Goal: Browse casually: Explore the website without a specific task or goal

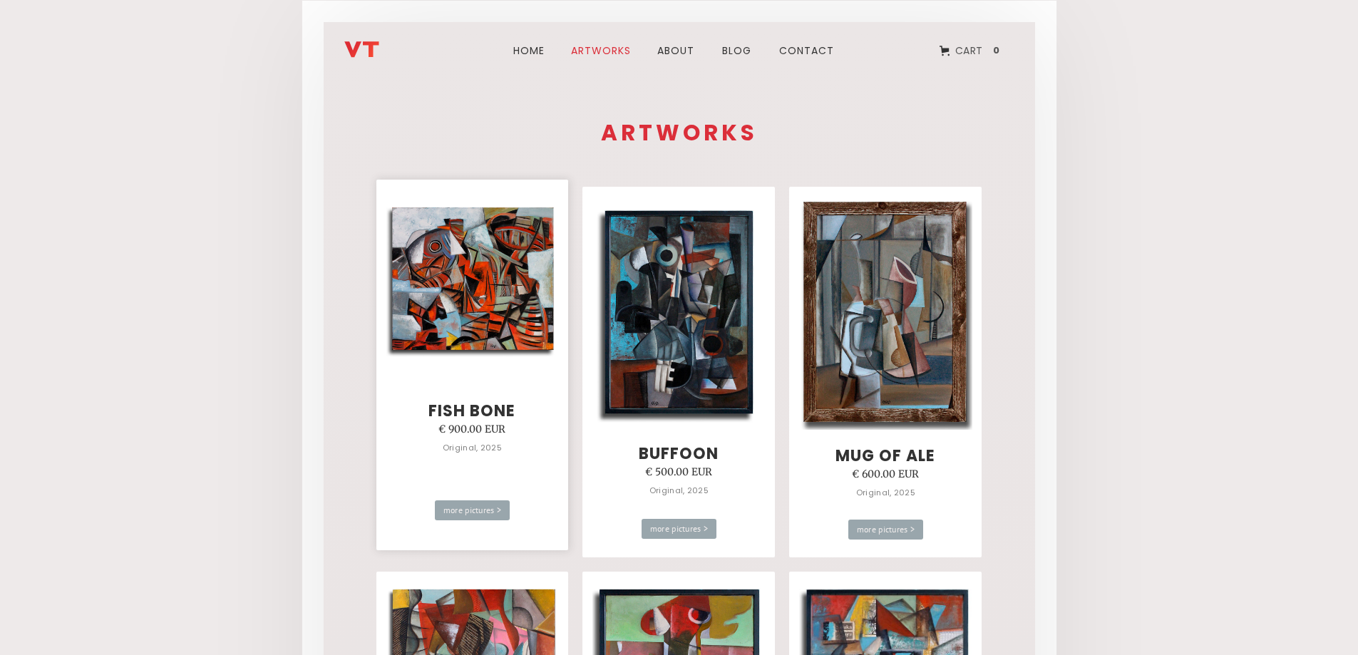
click at [500, 265] on img at bounding box center [472, 280] width 173 height 156
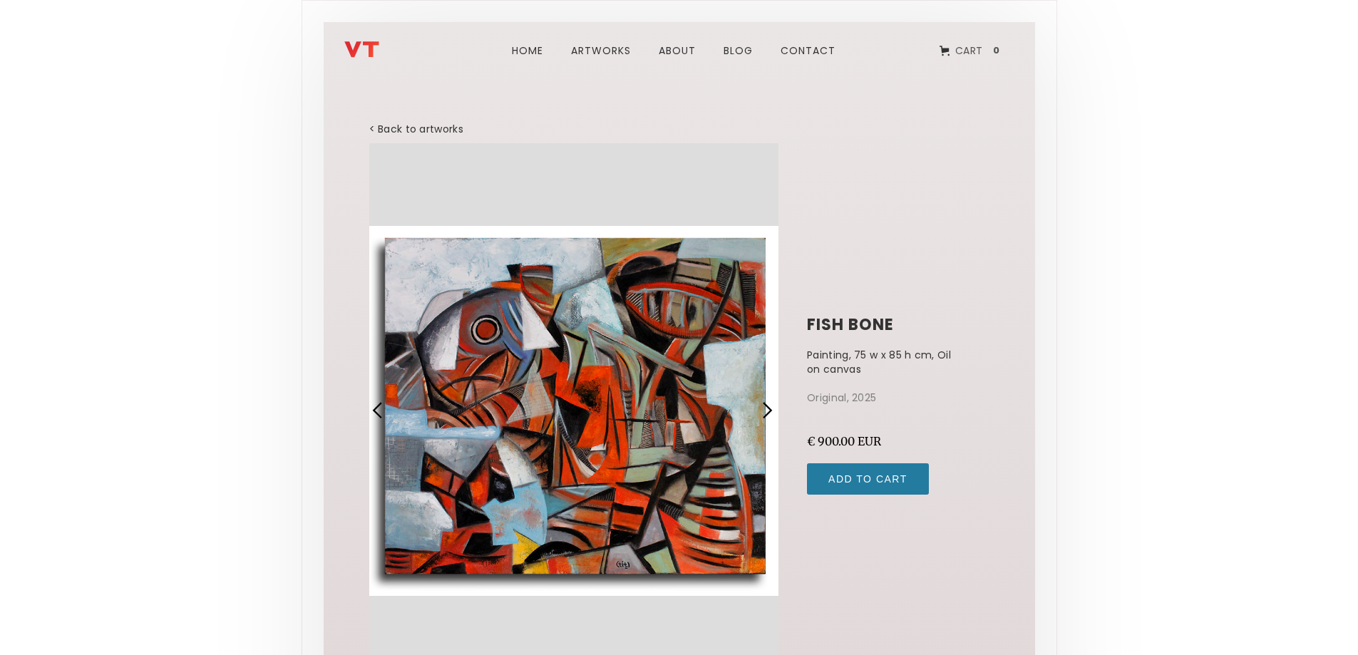
click at [576, 366] on div "1 of 4" at bounding box center [574, 410] width 410 height 535
click at [761, 403] on div "next slide" at bounding box center [767, 410] width 19 height 19
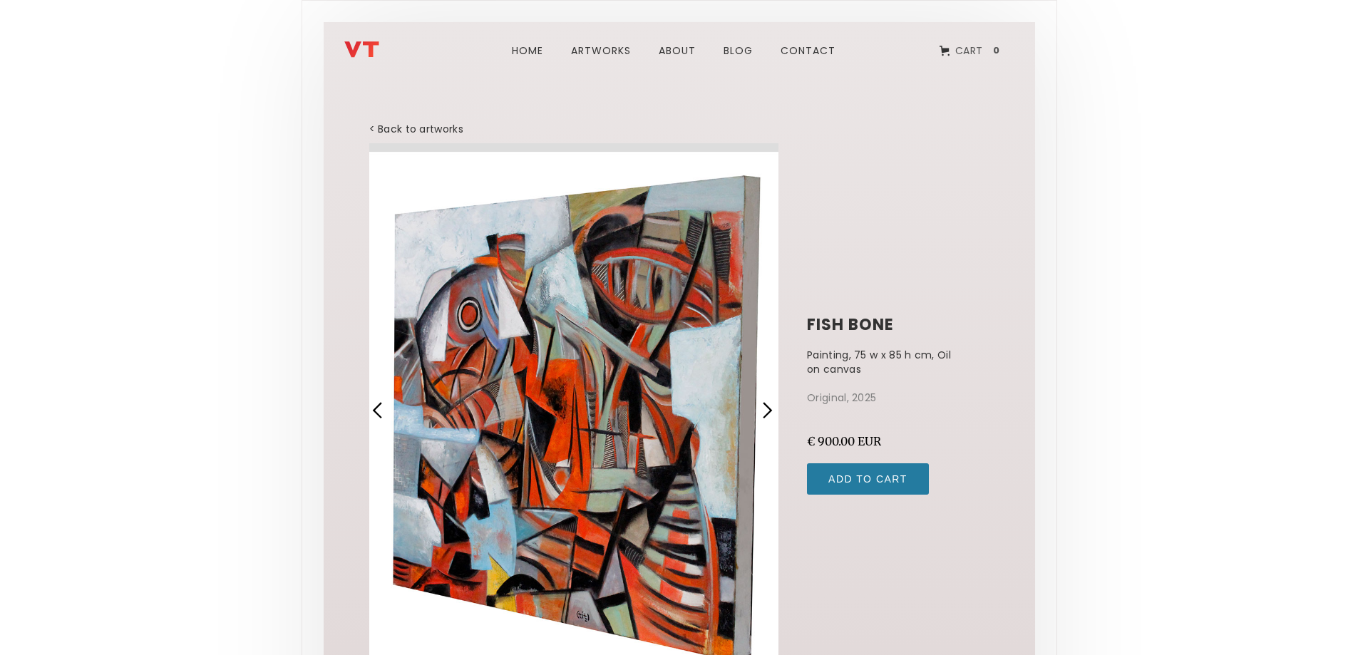
click at [761, 403] on div "next slide" at bounding box center [767, 410] width 19 height 19
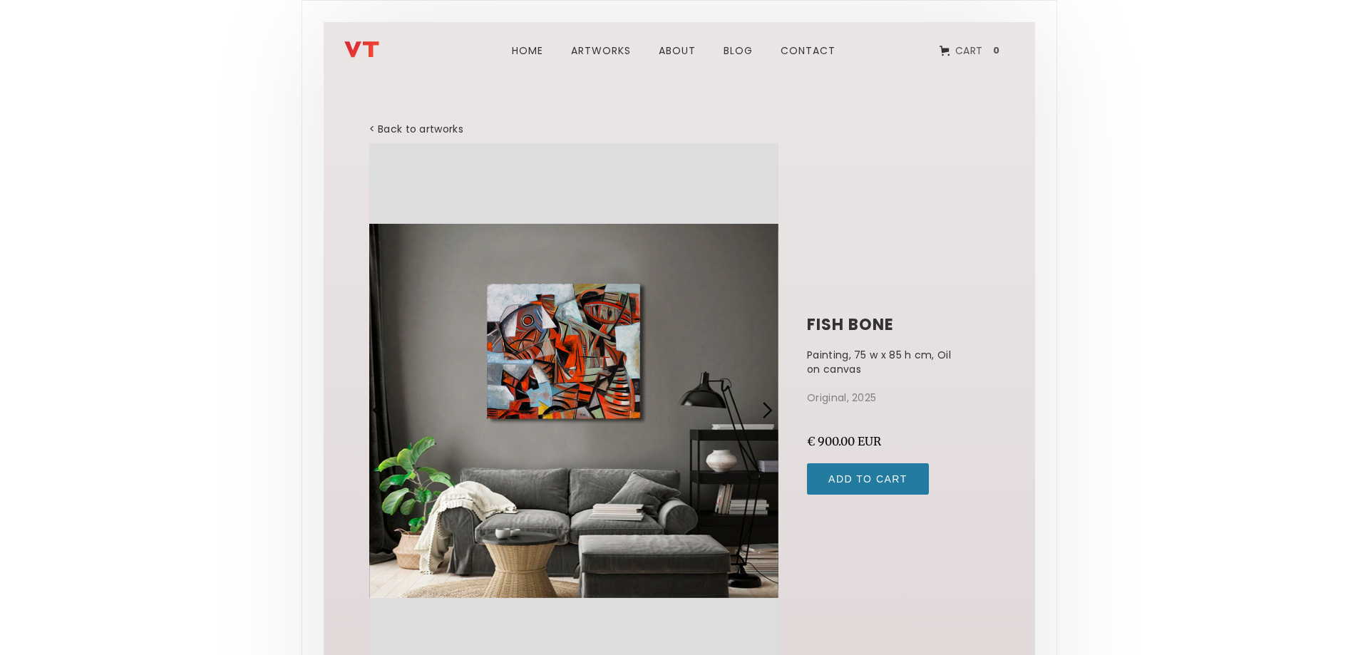
click at [761, 403] on div "next slide" at bounding box center [767, 410] width 19 height 19
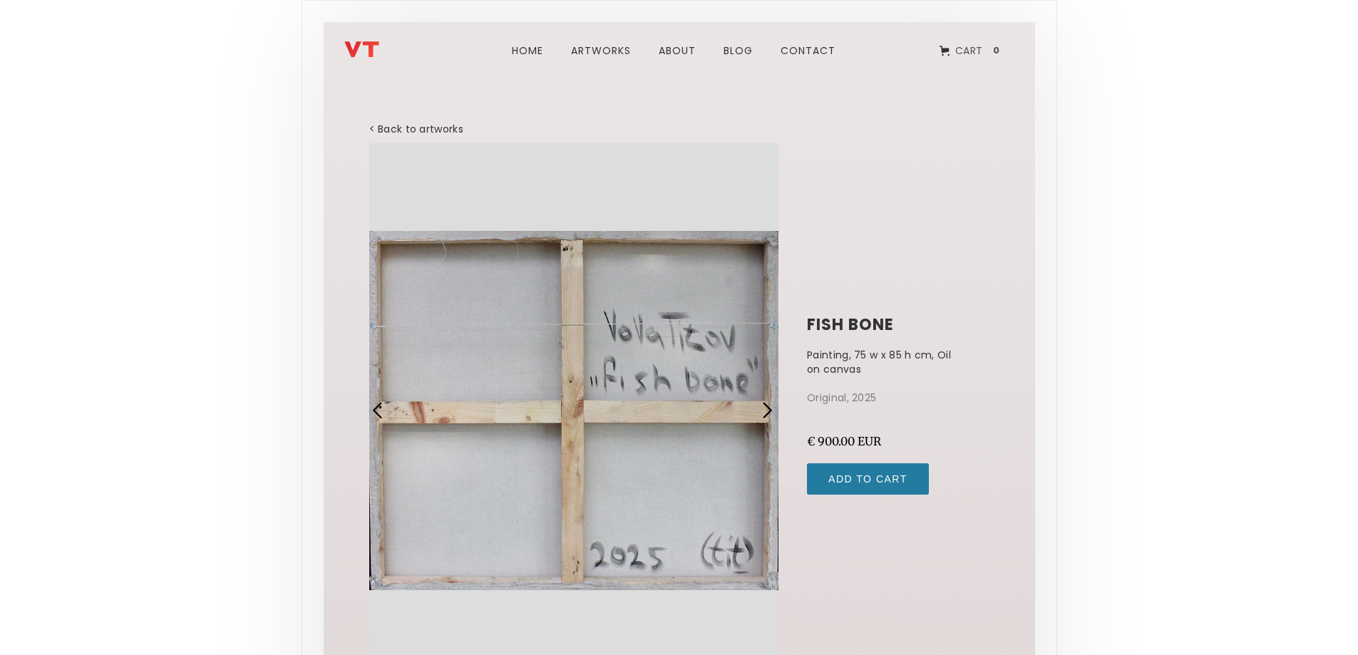
click at [761, 403] on div "next slide" at bounding box center [767, 410] width 19 height 19
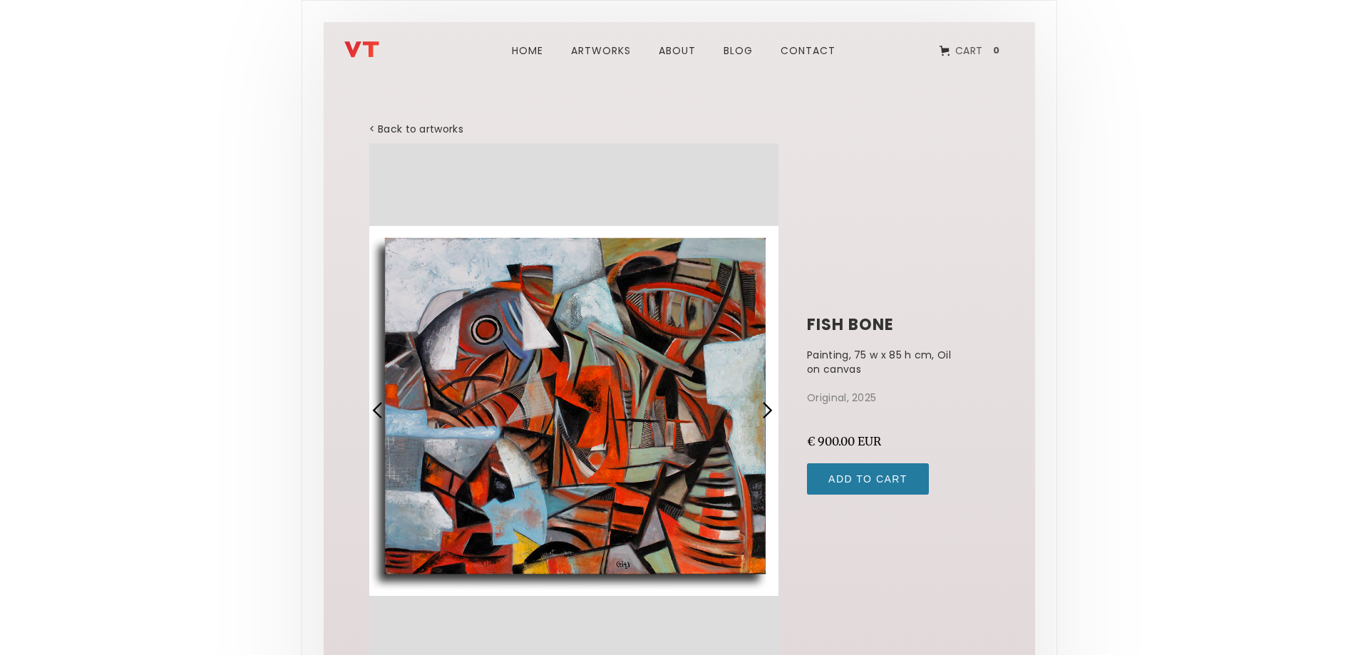
click at [761, 403] on div "next slide" at bounding box center [767, 410] width 19 height 19
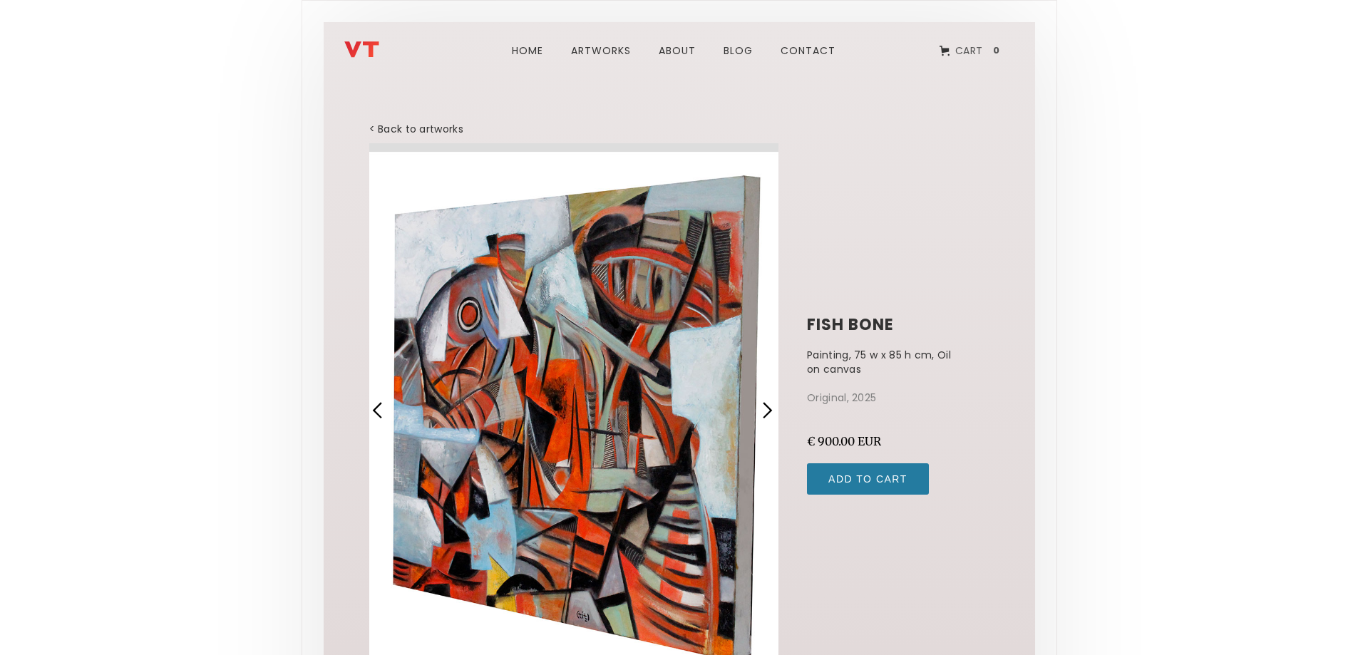
click at [761, 403] on div "next slide" at bounding box center [767, 410] width 19 height 19
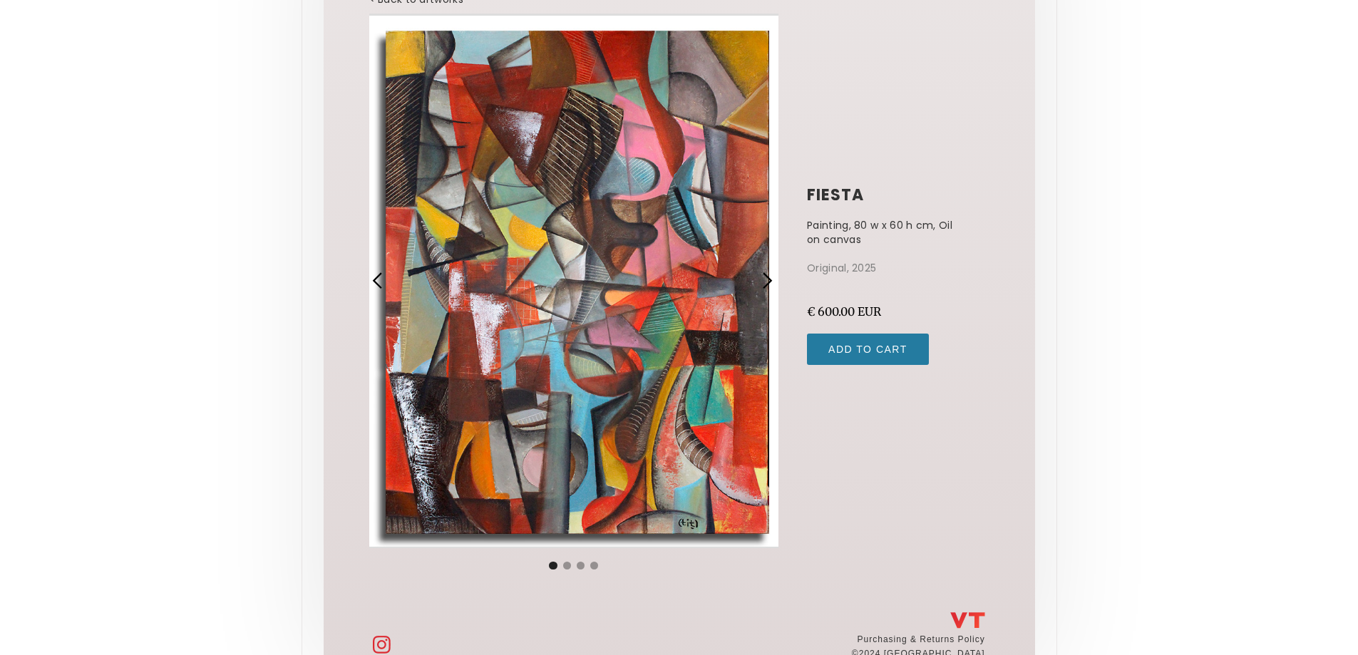
scroll to position [172, 0]
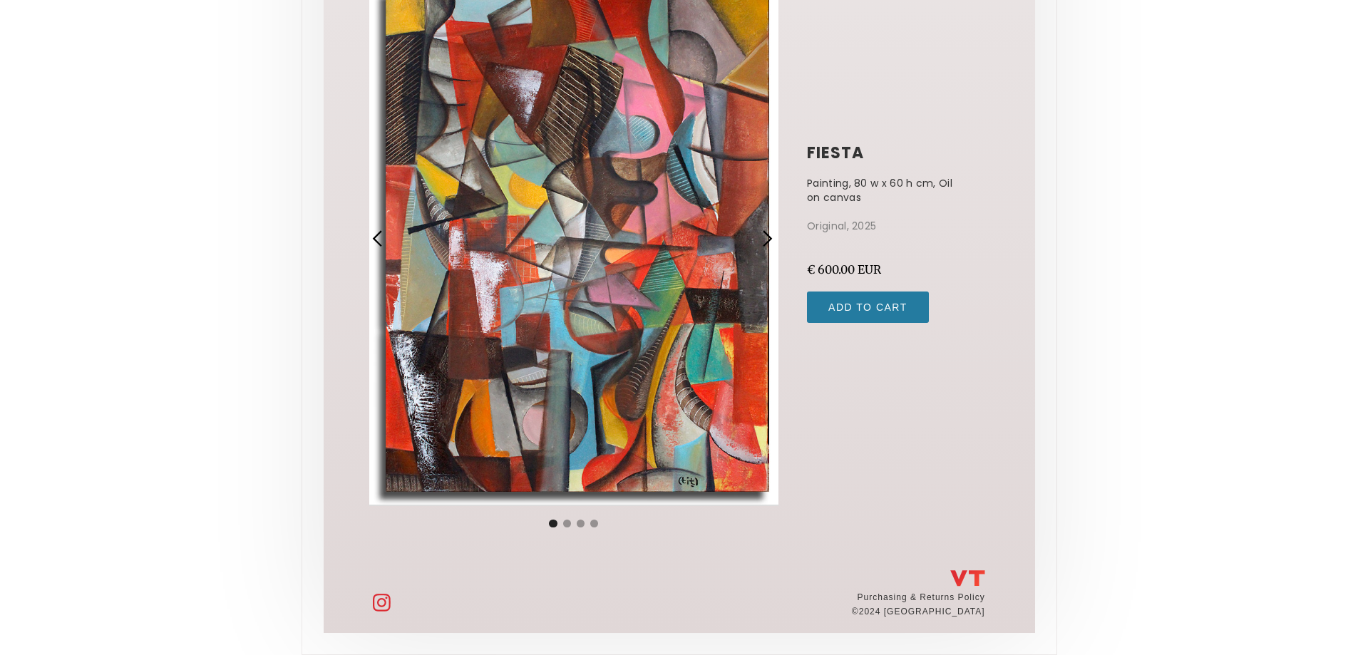
click at [758, 235] on div "next slide" at bounding box center [767, 239] width 19 height 19
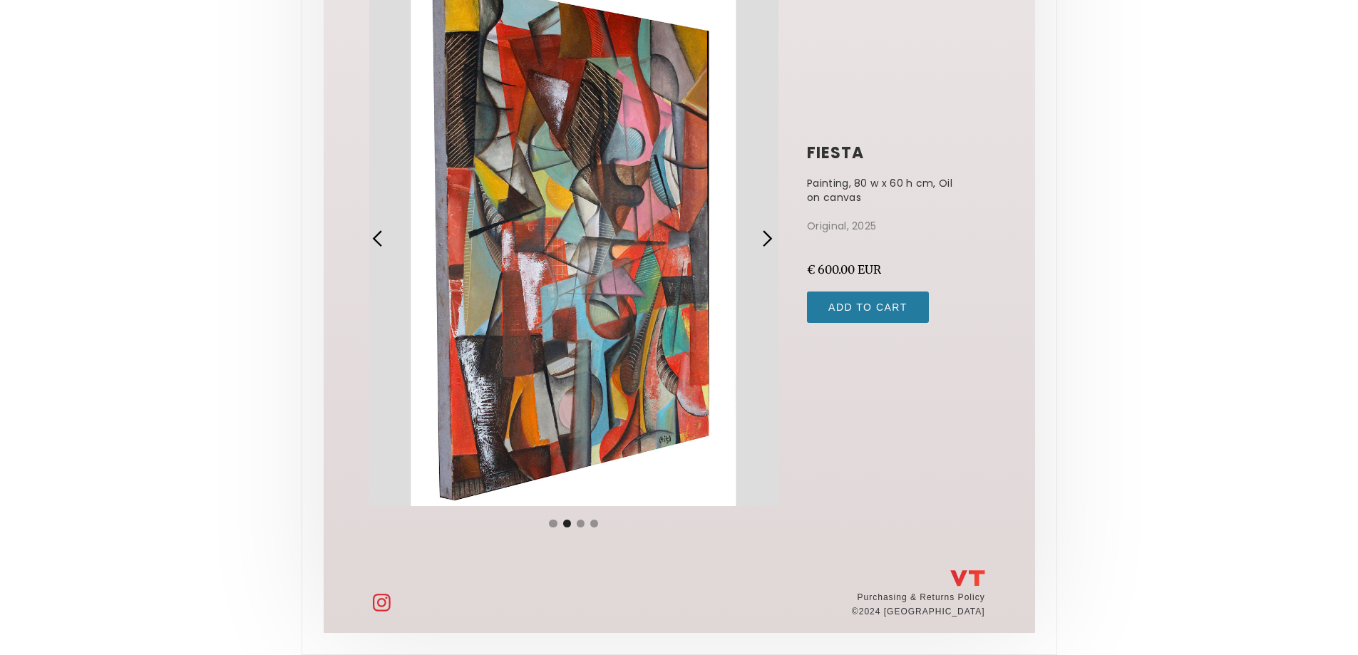
click at [758, 235] on div "next slide" at bounding box center [767, 239] width 19 height 19
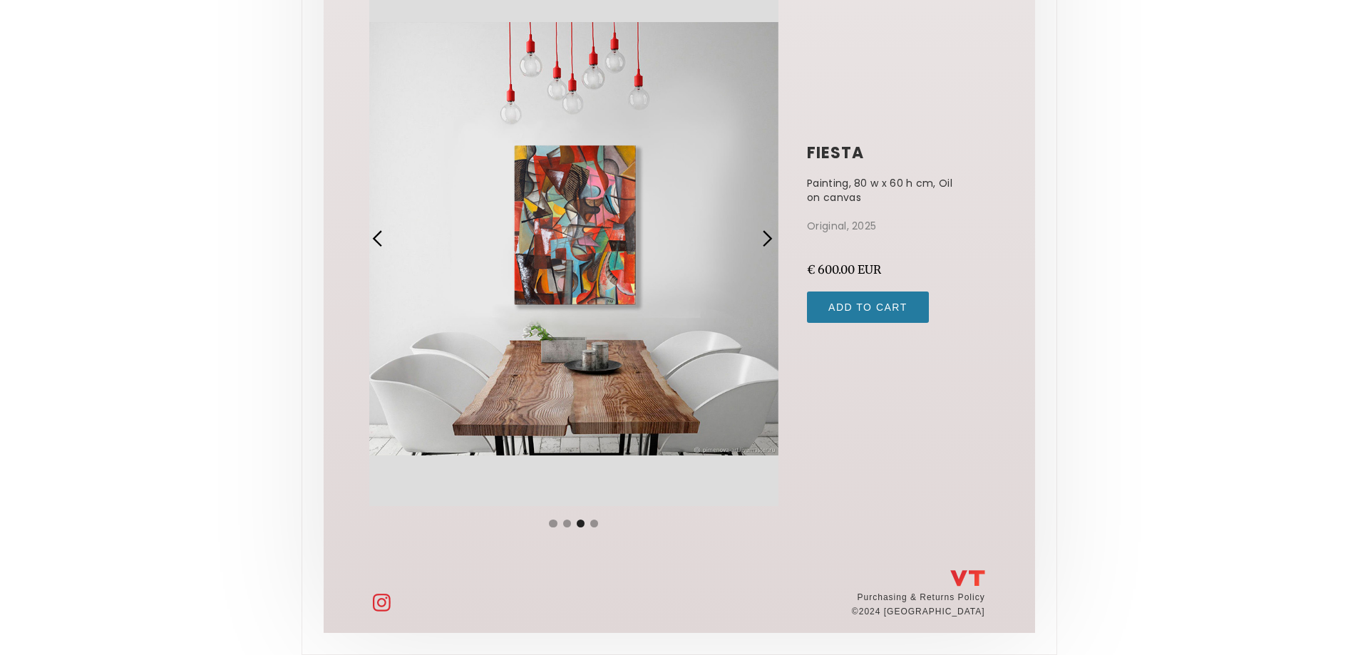
click at [763, 240] on div "next slide" at bounding box center [767, 239] width 19 height 19
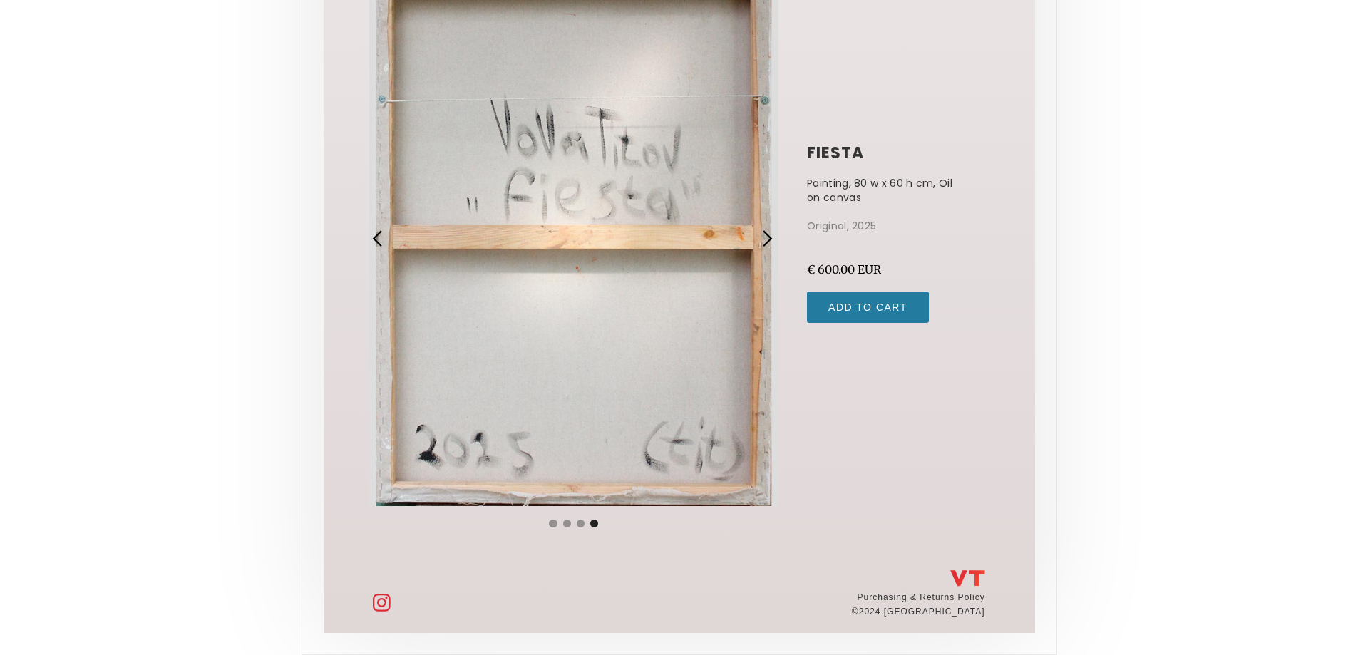
click at [763, 240] on div "next slide" at bounding box center [767, 239] width 19 height 19
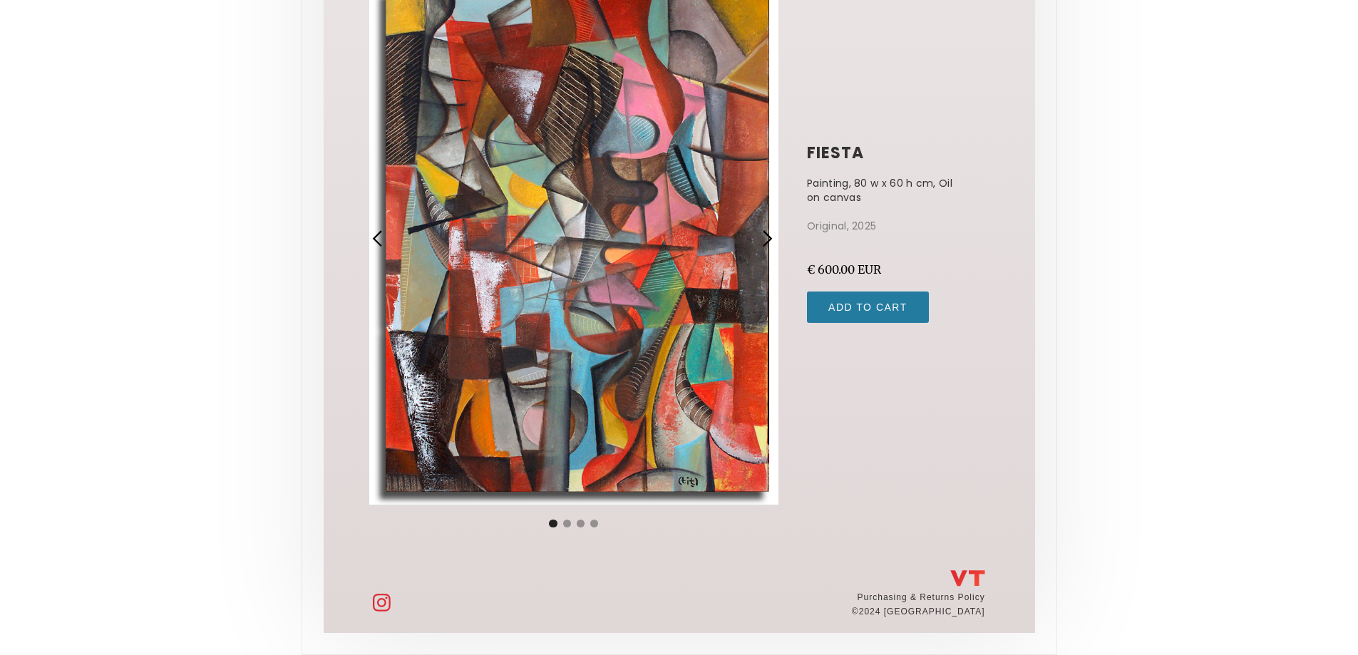
click at [763, 240] on div "next slide" at bounding box center [767, 239] width 19 height 19
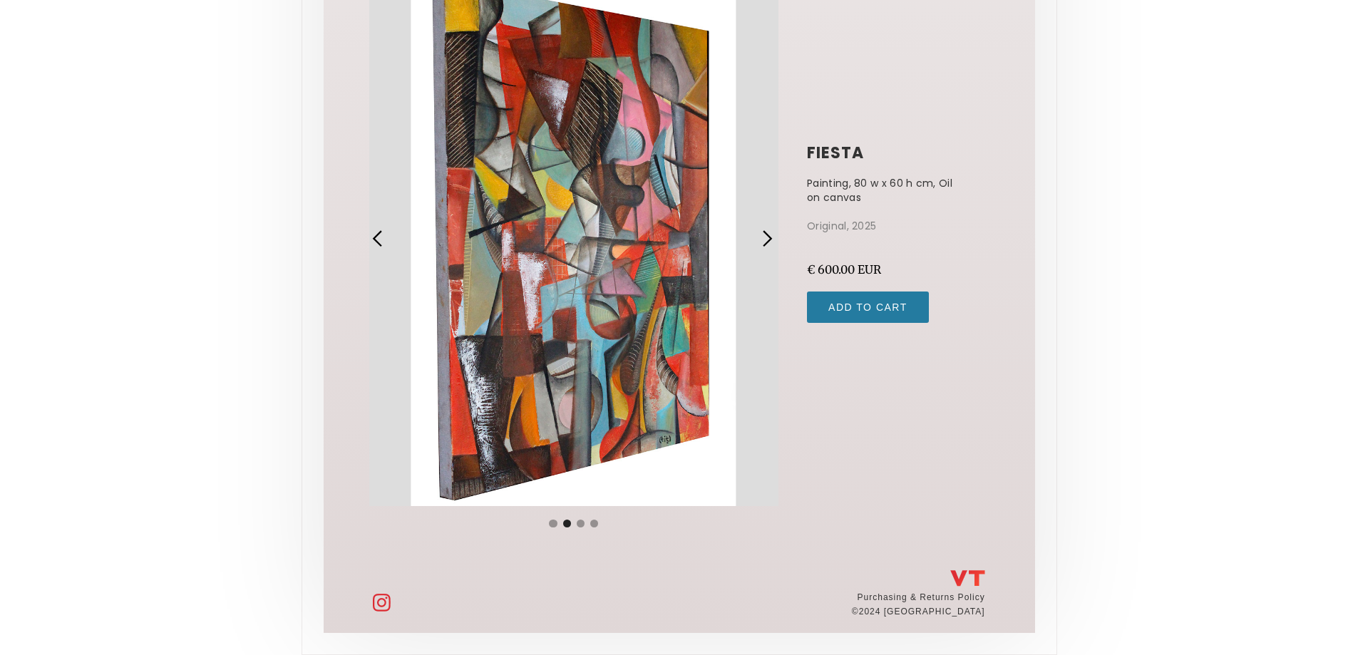
click at [763, 240] on div "next slide" at bounding box center [767, 239] width 19 height 19
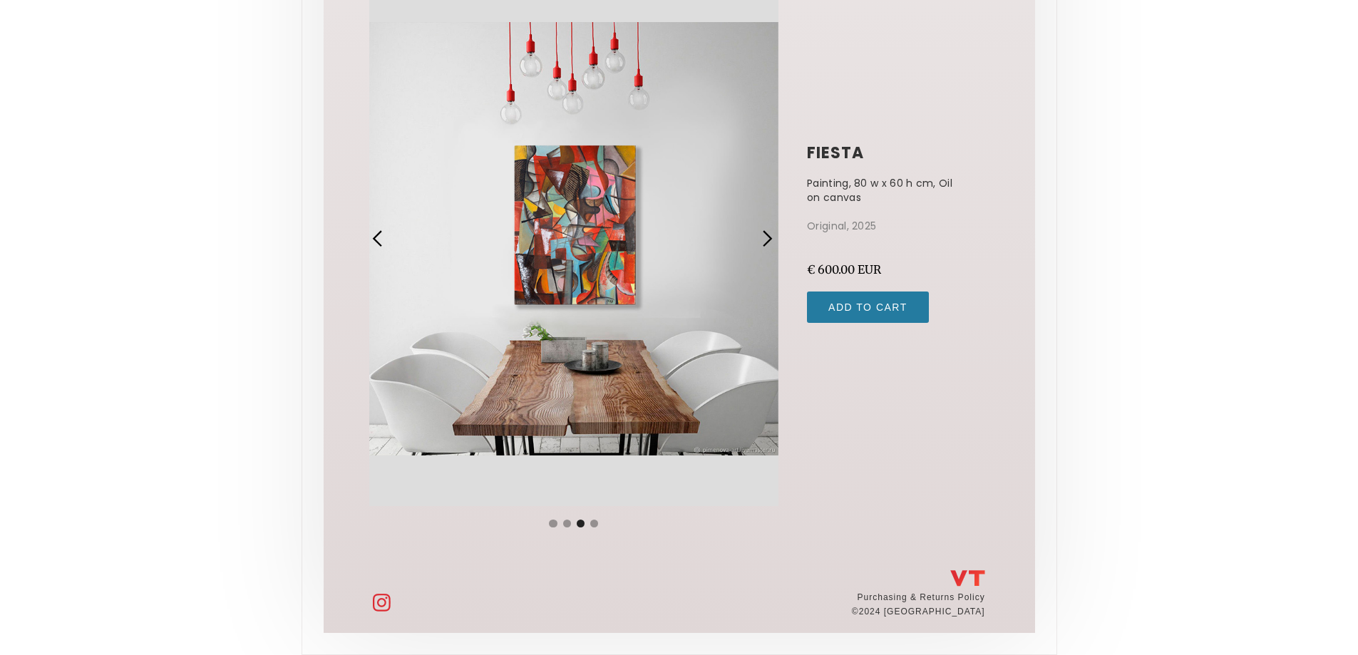
click at [762, 245] on div "next slide" at bounding box center [767, 239] width 19 height 19
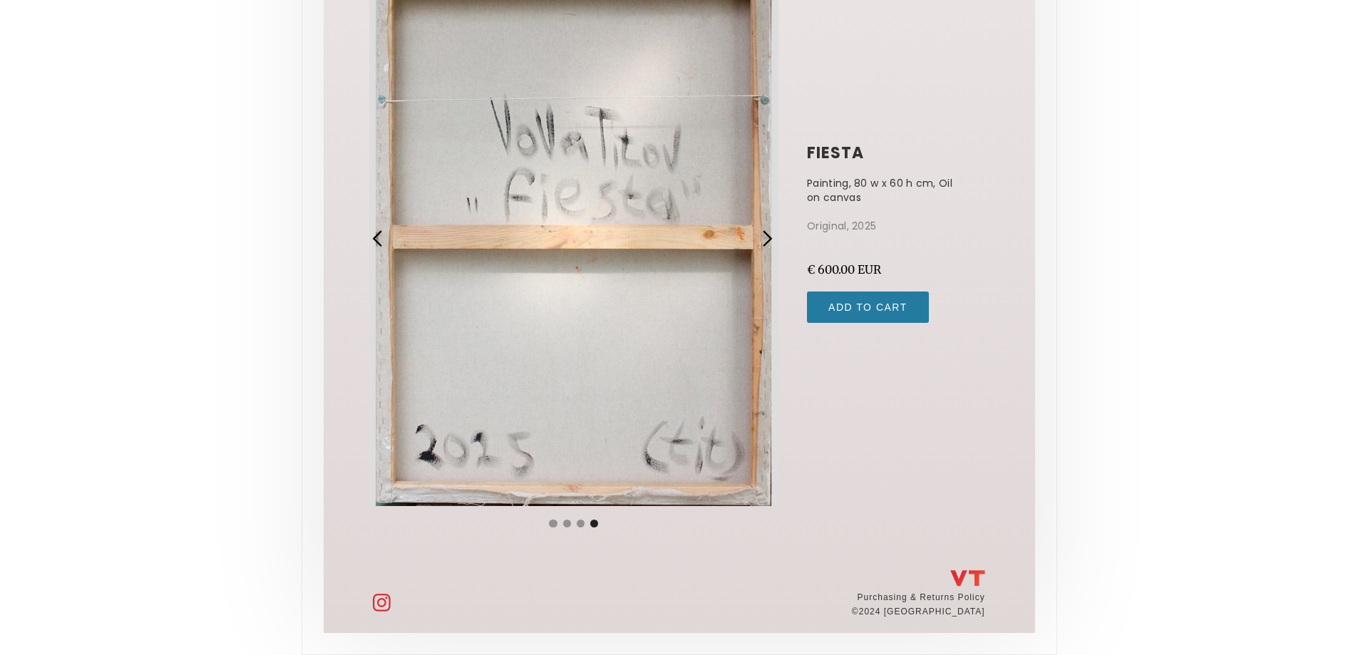
click at [762, 245] on div "next slide" at bounding box center [767, 239] width 19 height 19
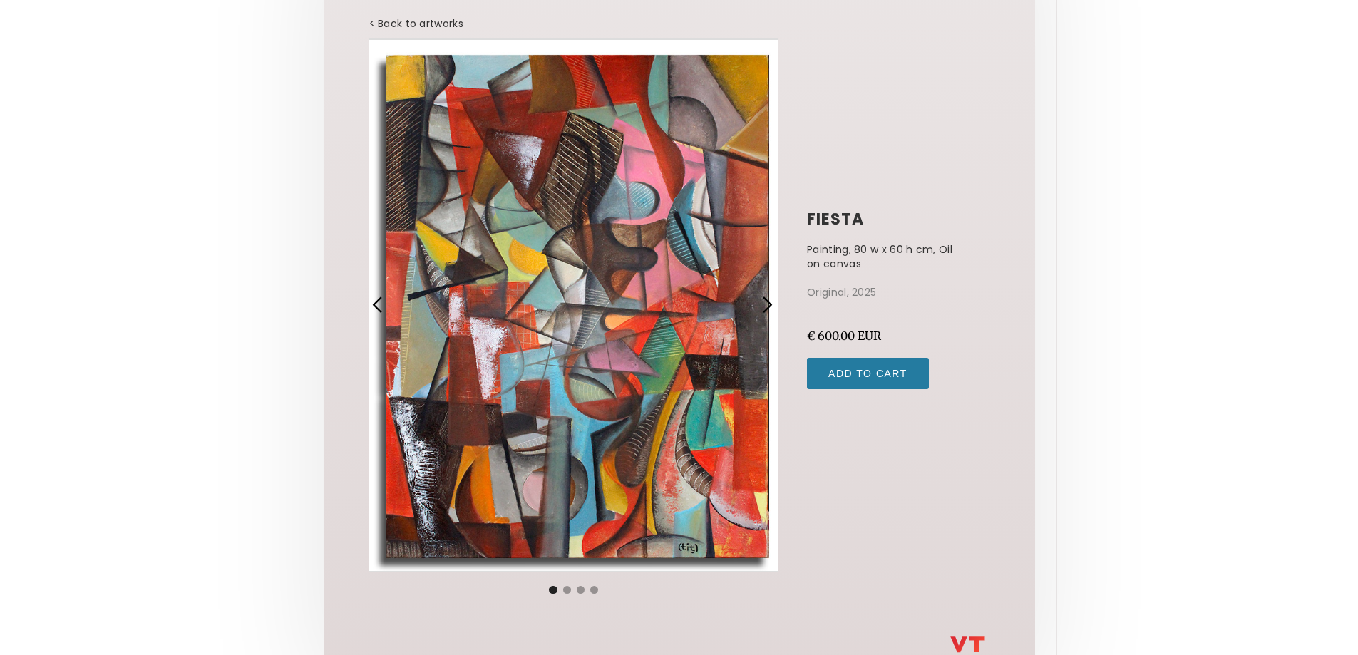
scroll to position [0, 0]
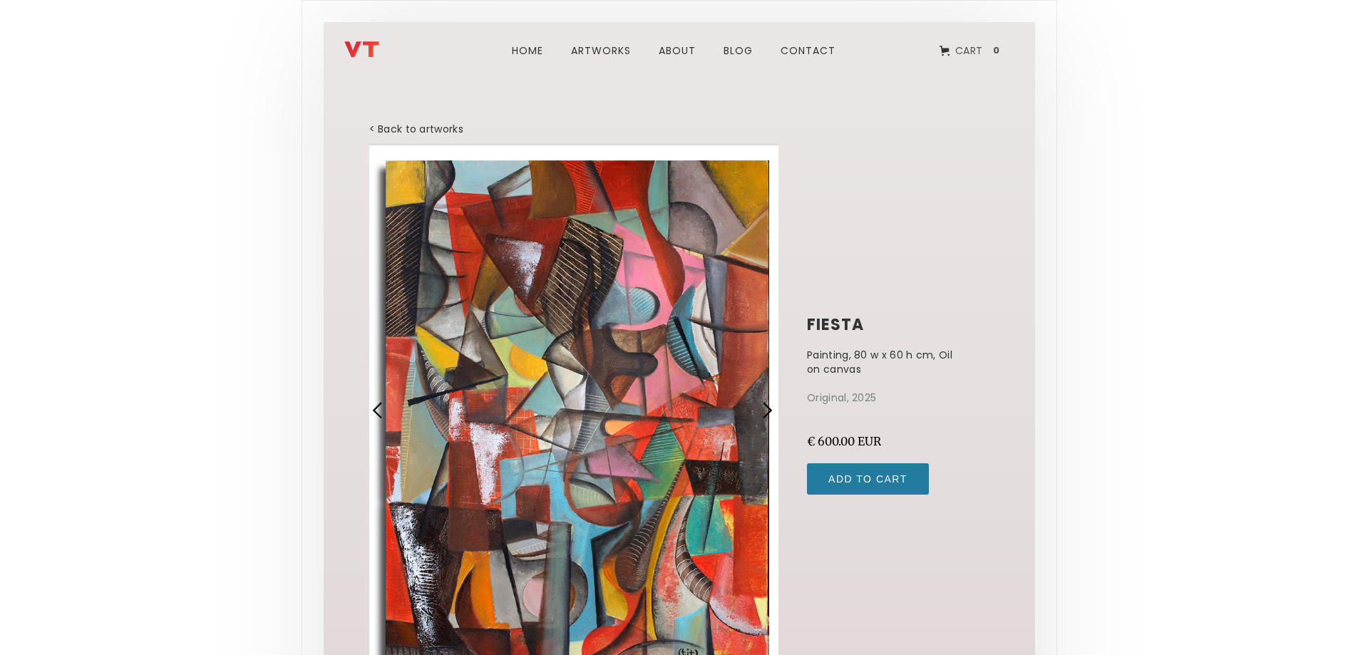
click at [763, 417] on div "next slide" at bounding box center [767, 410] width 19 height 19
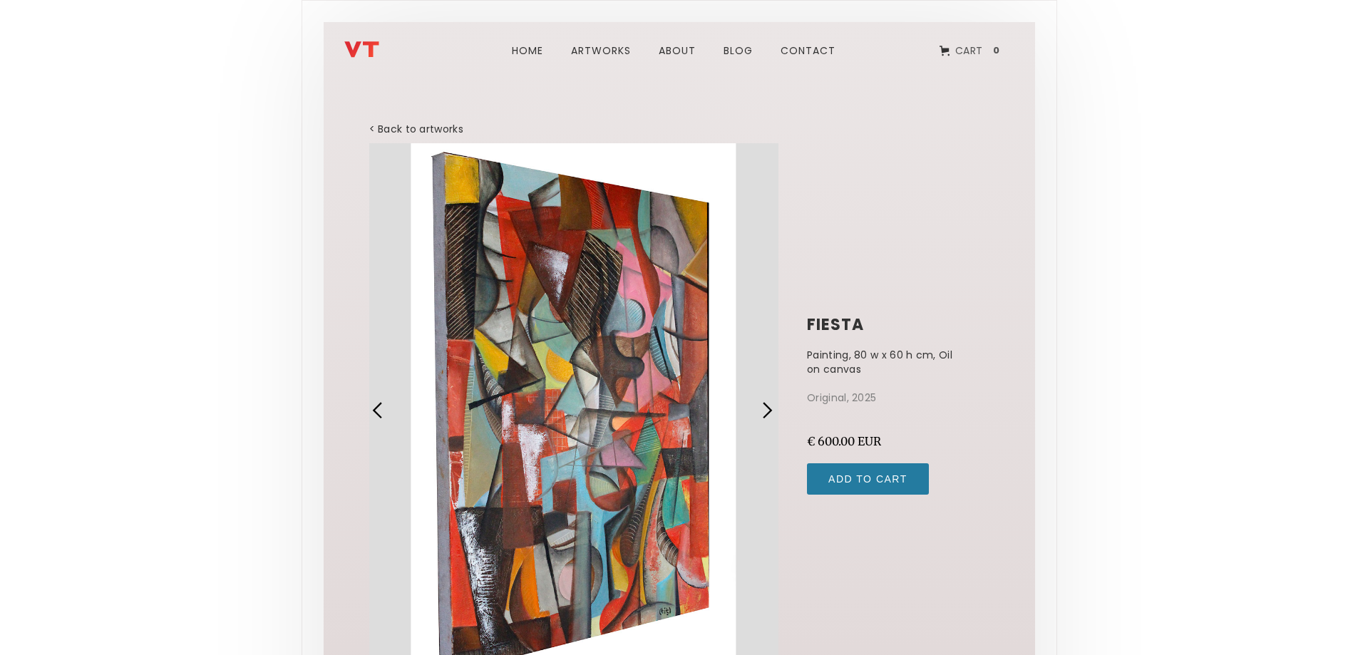
click at [763, 417] on div "next slide" at bounding box center [767, 410] width 19 height 19
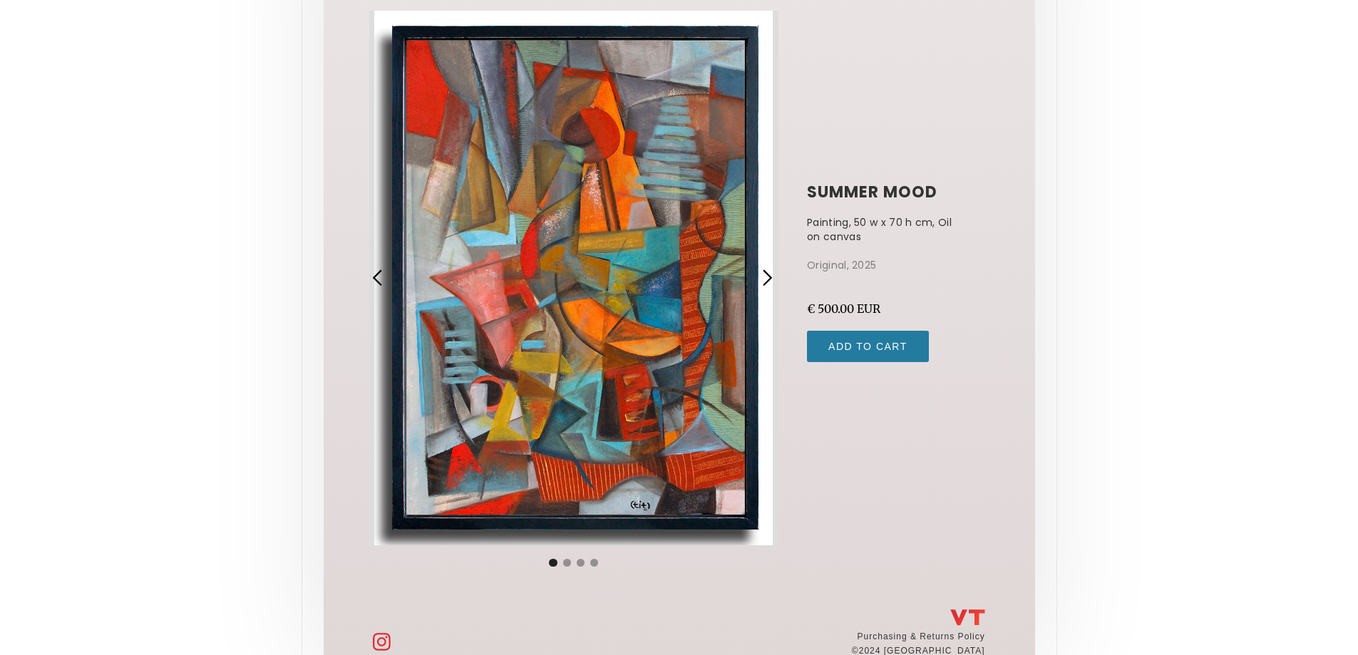
scroll to position [143, 0]
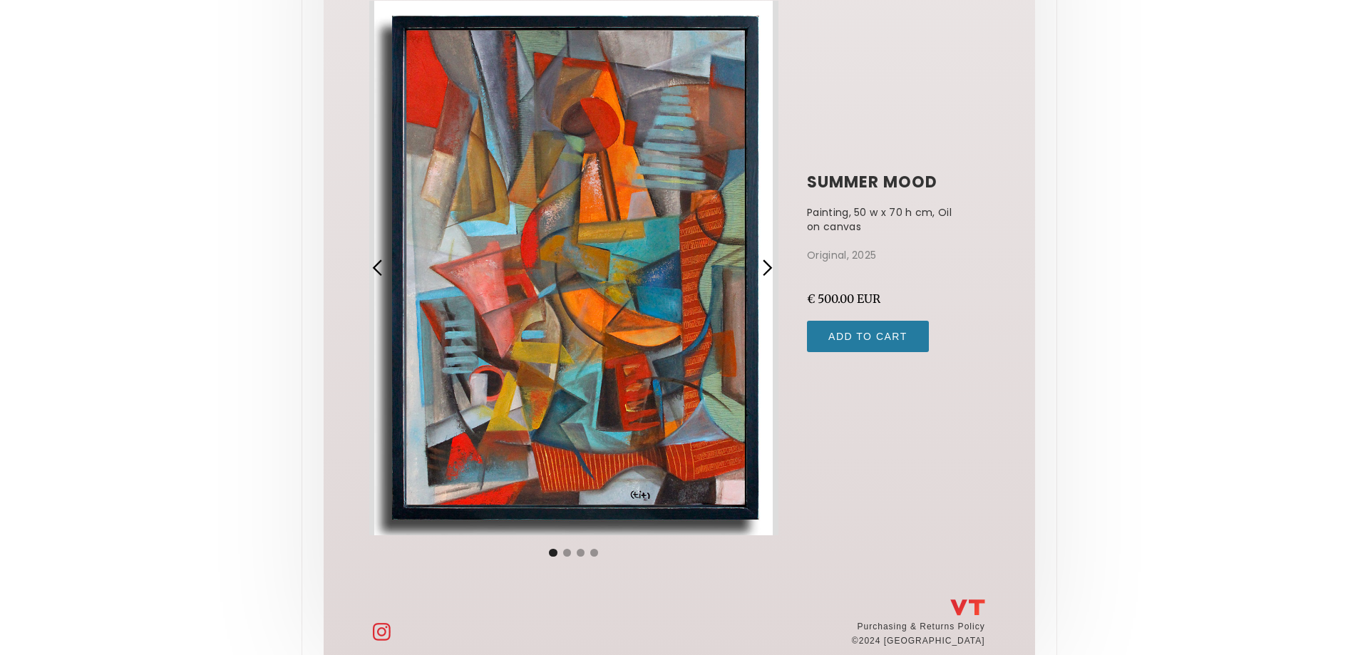
click at [761, 237] on div "next slide" at bounding box center [770, 268] width 33 height 535
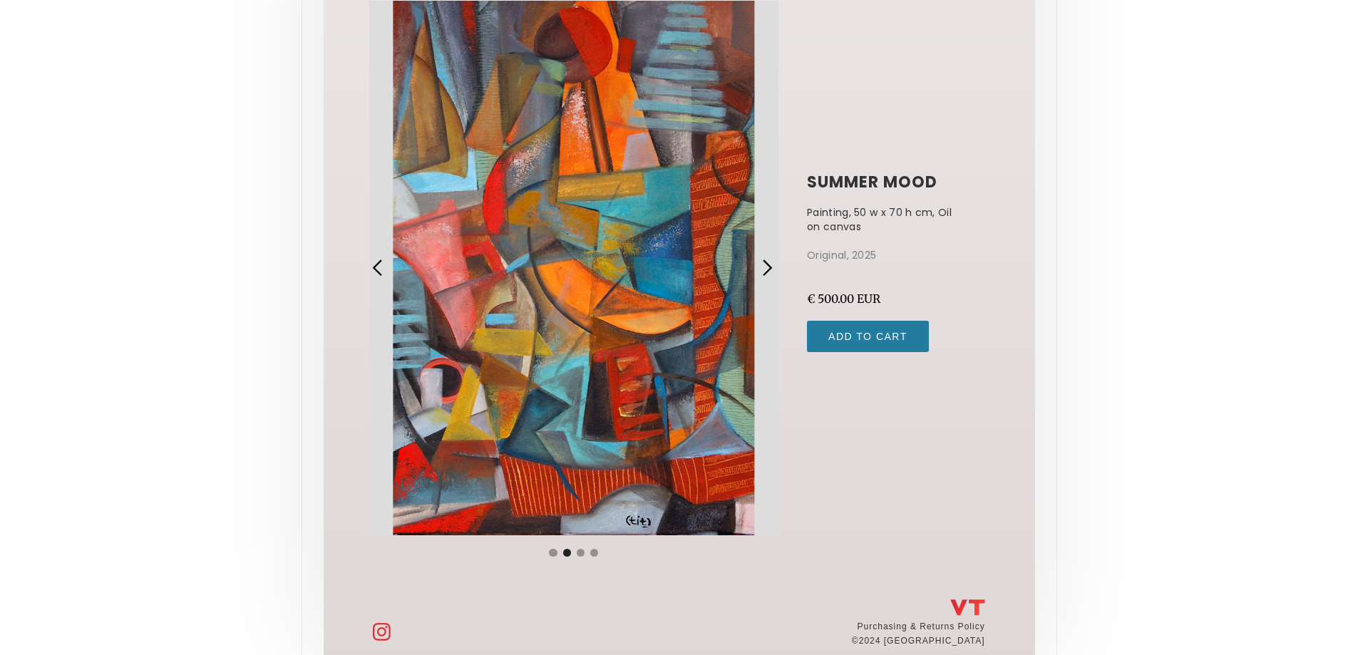
click at [761, 237] on div "next slide" at bounding box center [770, 268] width 33 height 535
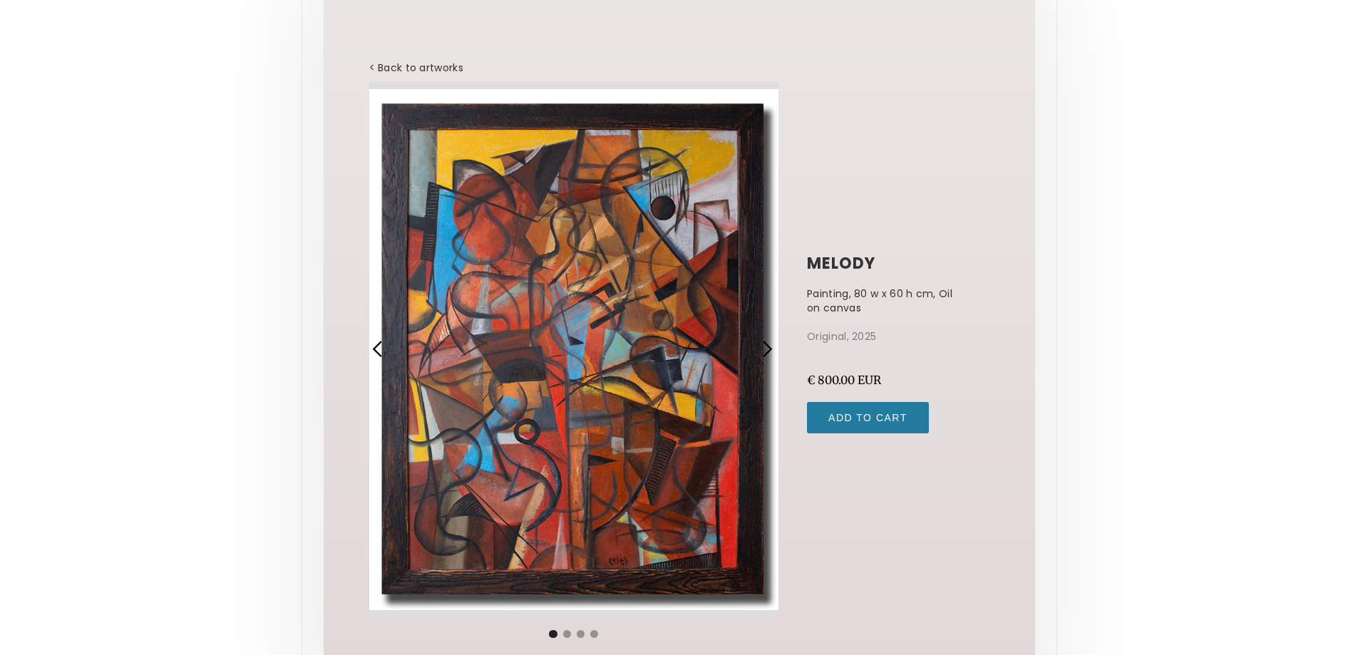
scroll to position [143, 0]
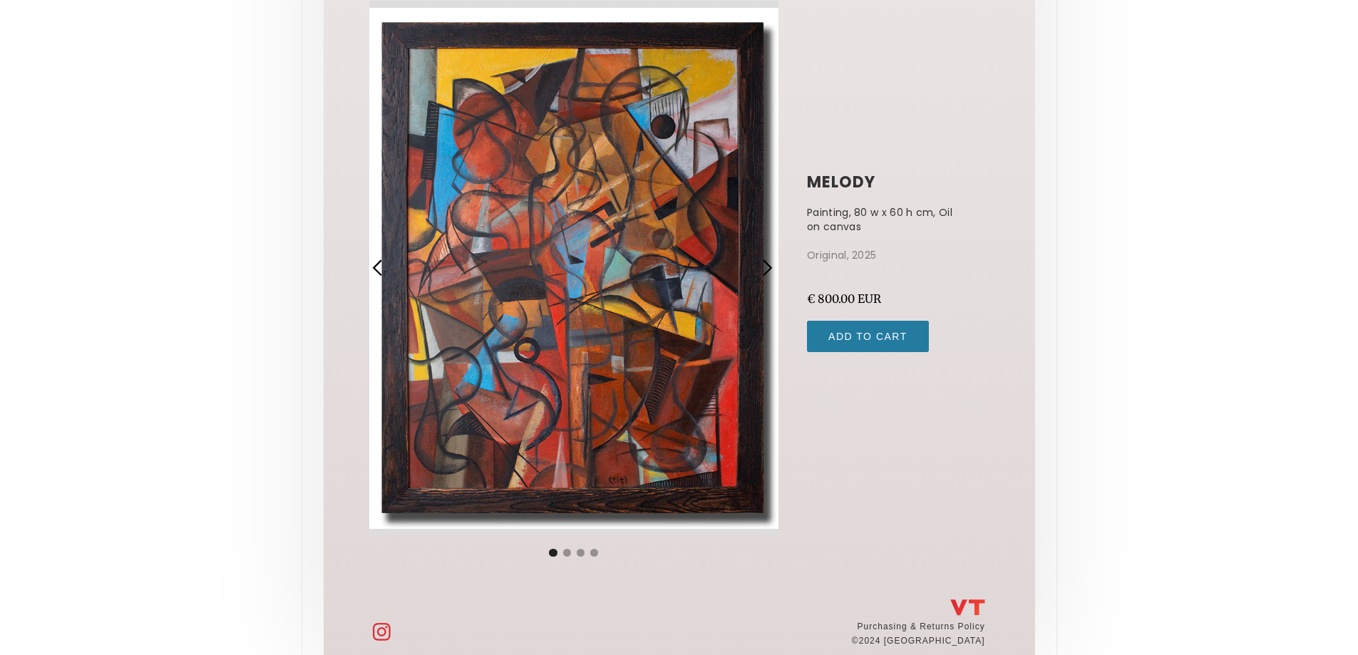
click at [736, 260] on div "1 of 4" at bounding box center [574, 268] width 410 height 535
click at [764, 252] on div "next slide" at bounding box center [770, 268] width 33 height 535
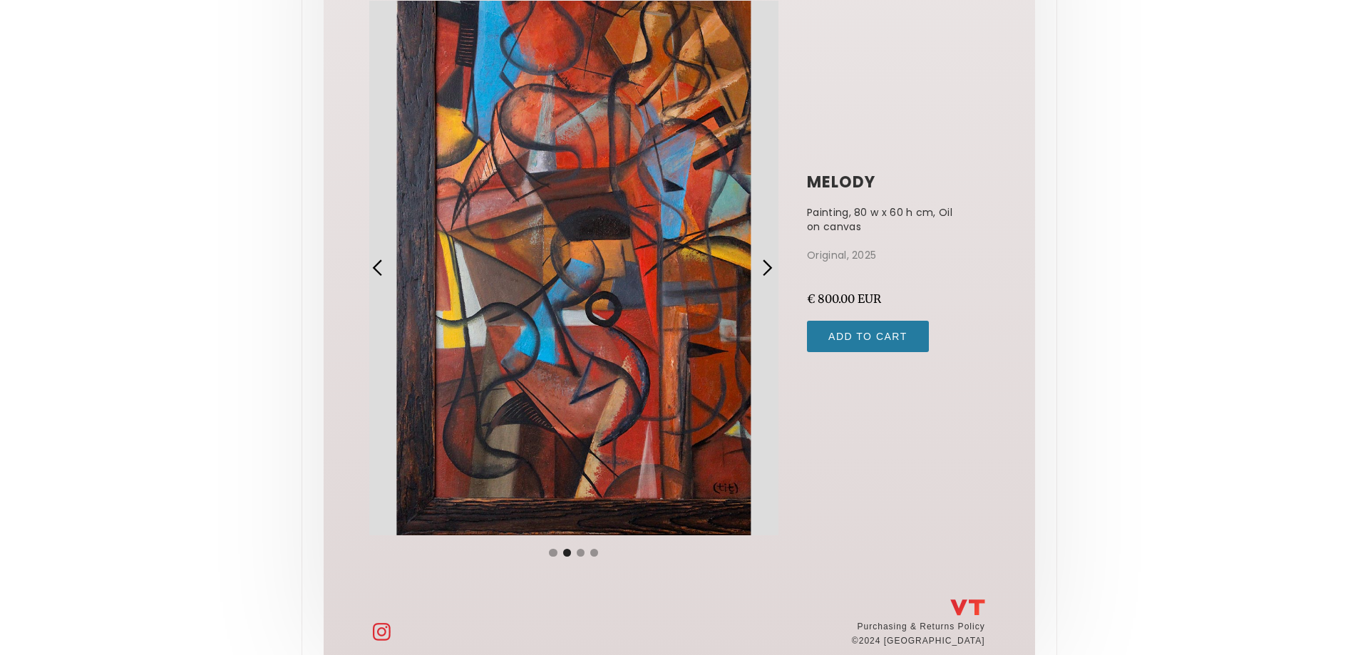
click at [764, 252] on div "next slide" at bounding box center [770, 268] width 33 height 535
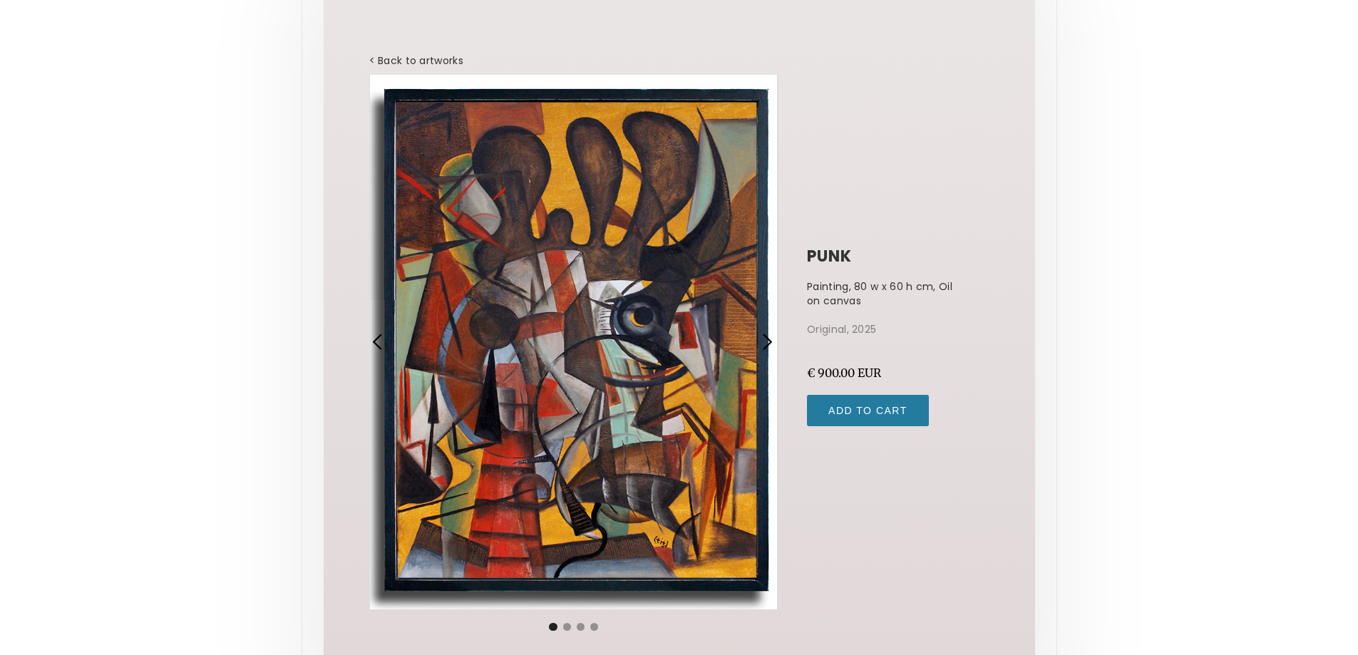
scroll to position [172, 0]
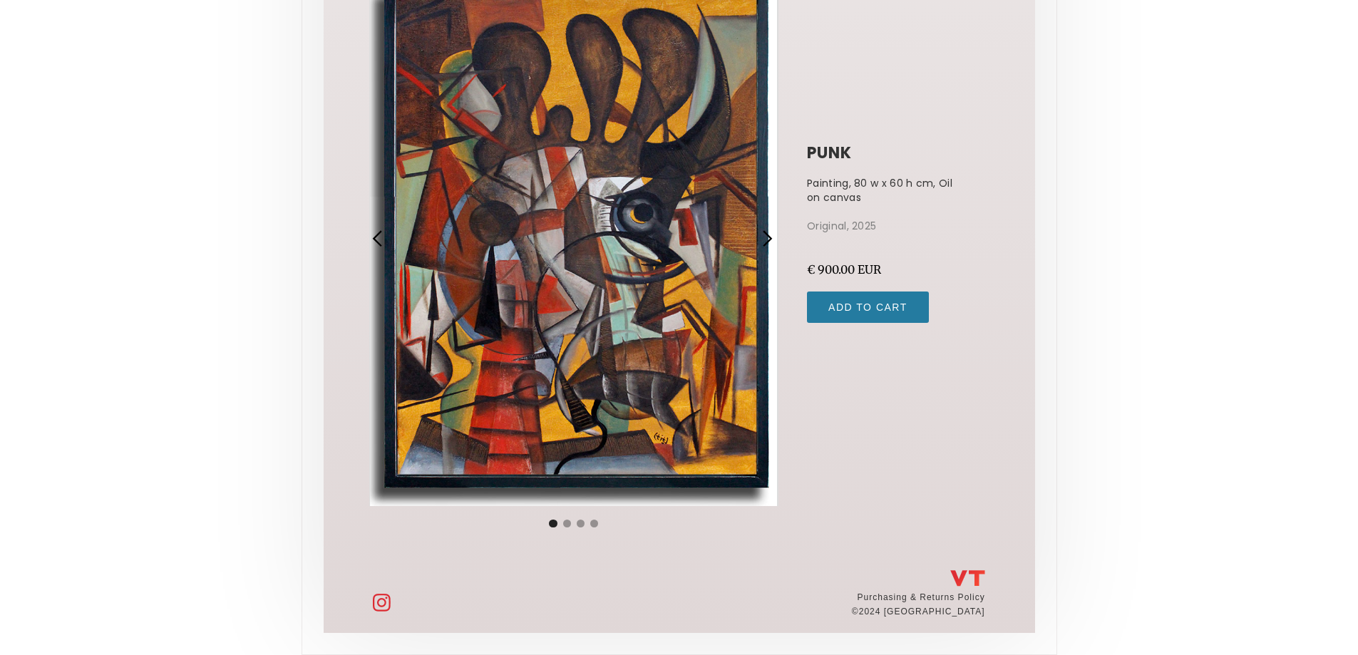
click at [758, 241] on div "next slide" at bounding box center [767, 239] width 19 height 19
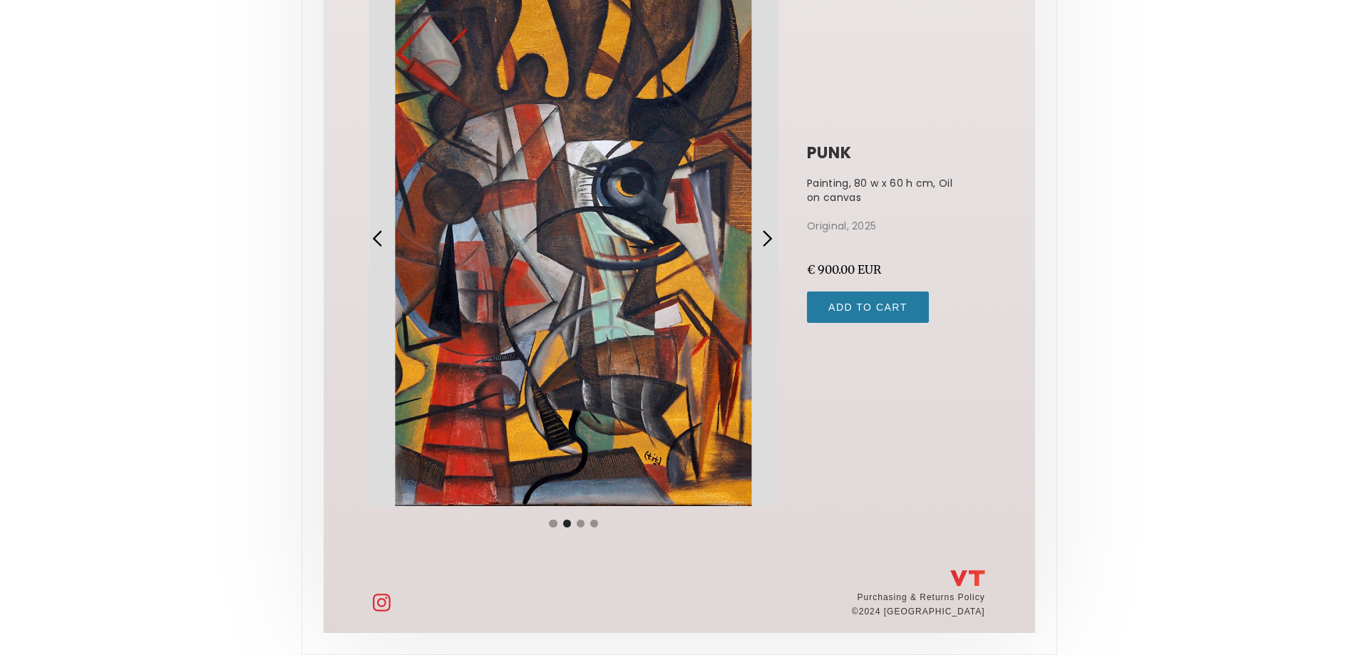
click at [758, 241] on div "next slide" at bounding box center [767, 239] width 19 height 19
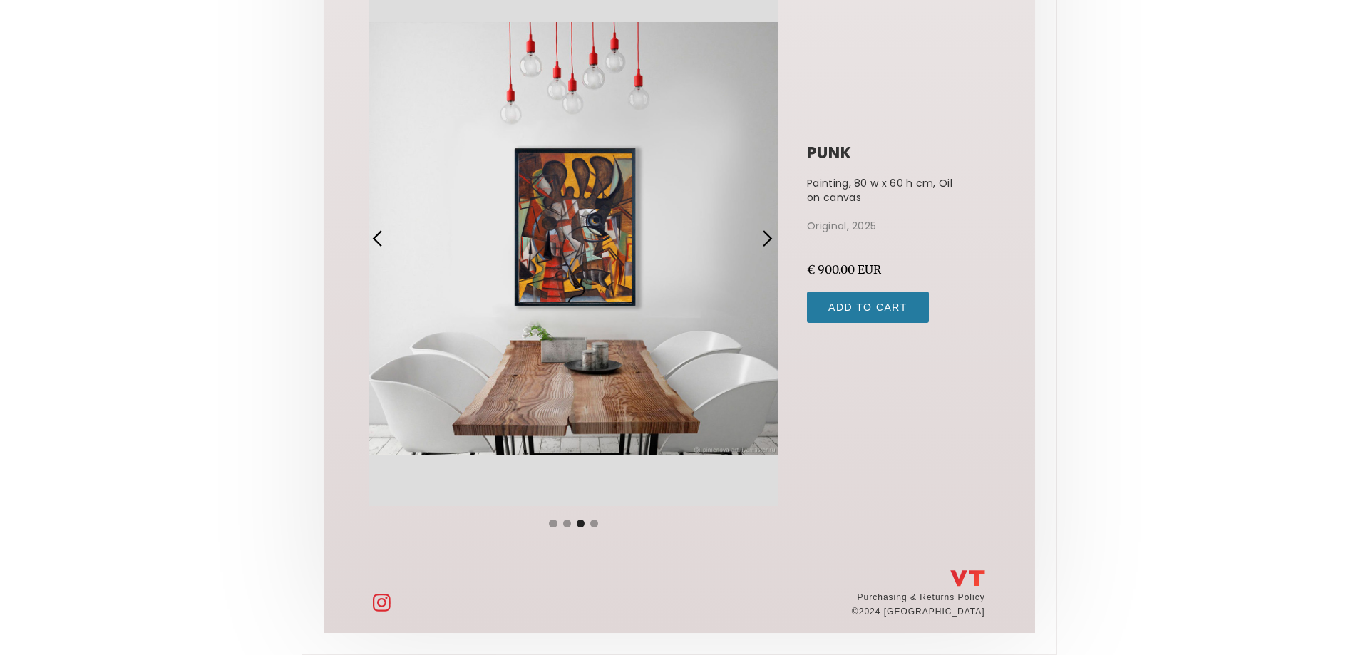
click at [762, 245] on div "next slide" at bounding box center [767, 239] width 19 height 19
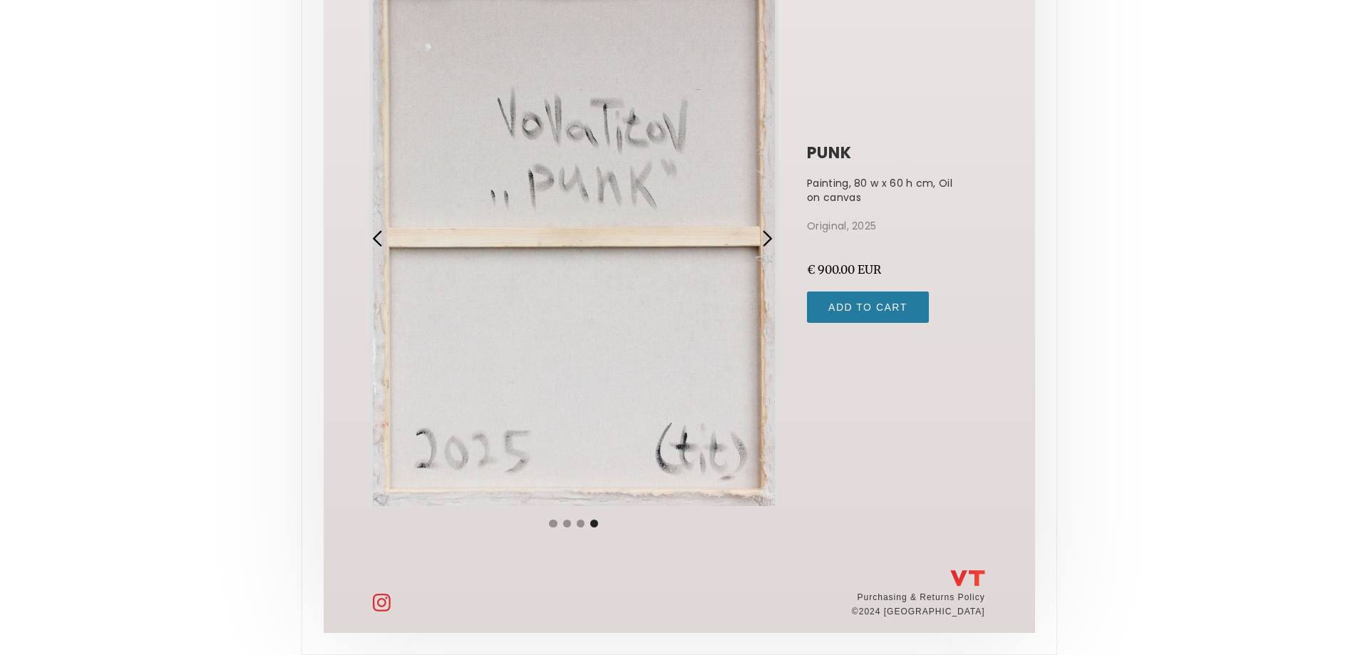
click at [762, 245] on div "next slide" at bounding box center [767, 239] width 19 height 19
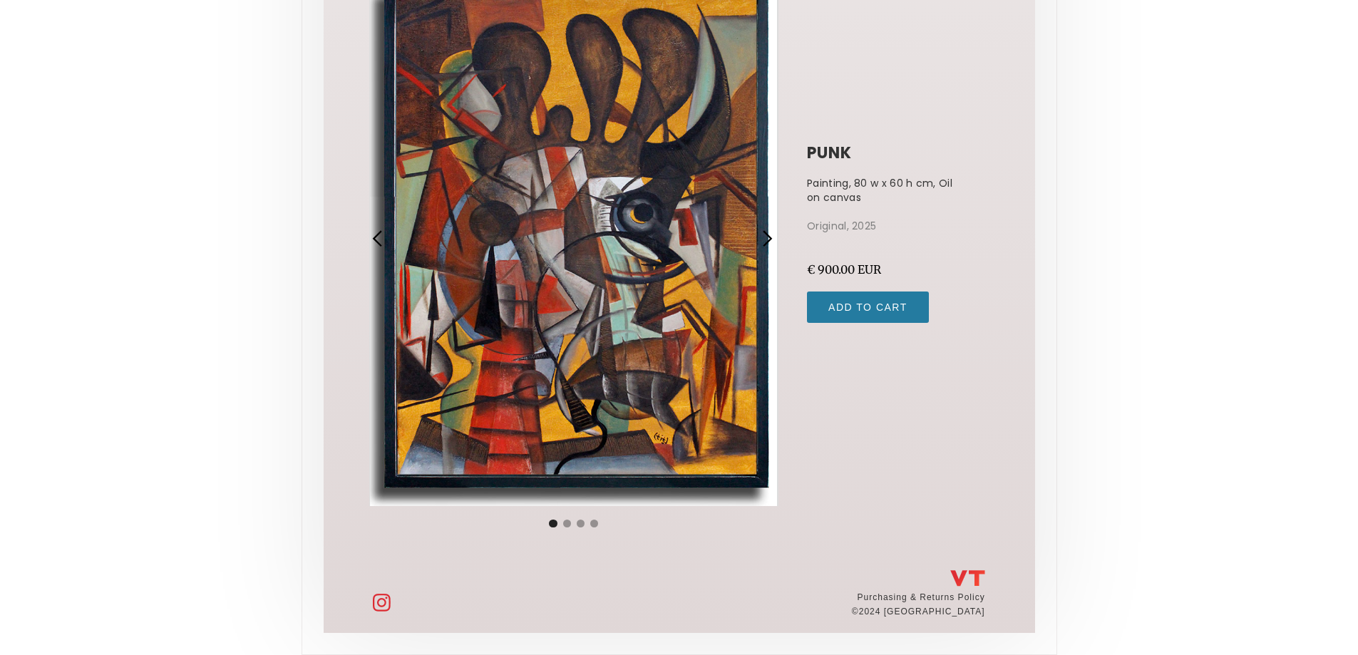
click at [762, 245] on div "next slide" at bounding box center [767, 239] width 19 height 19
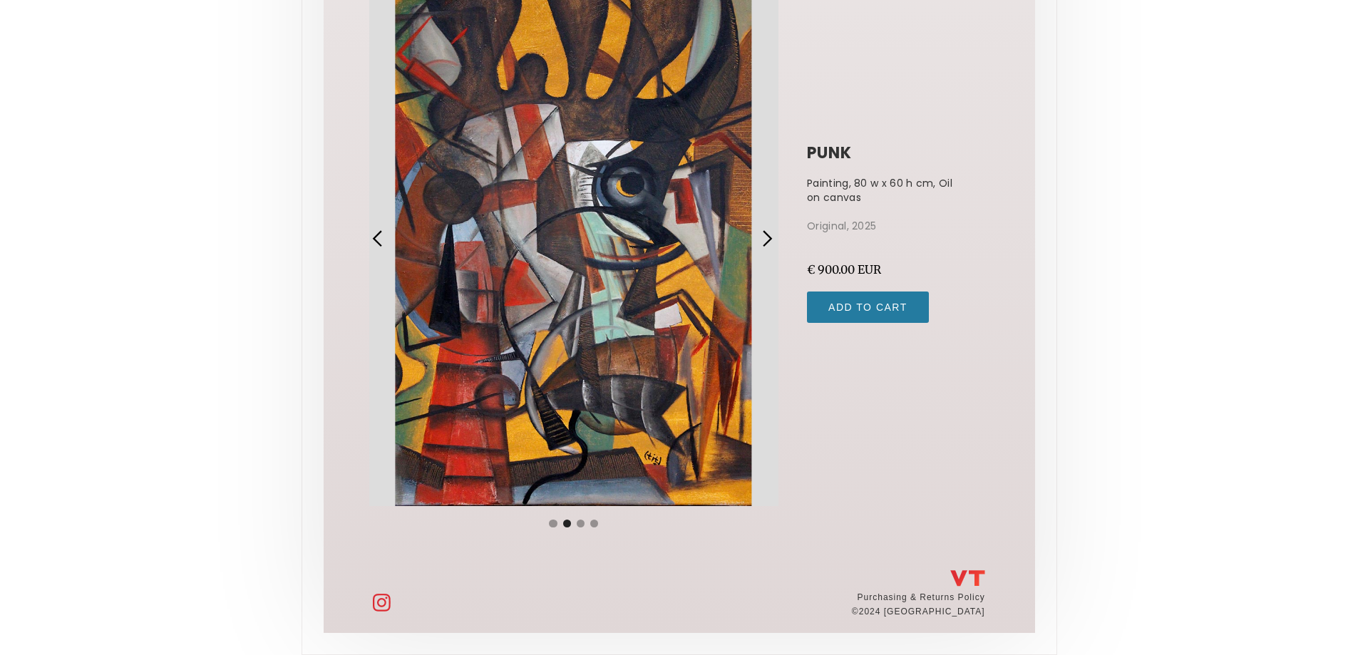
click at [762, 245] on div "next slide" at bounding box center [767, 239] width 19 height 19
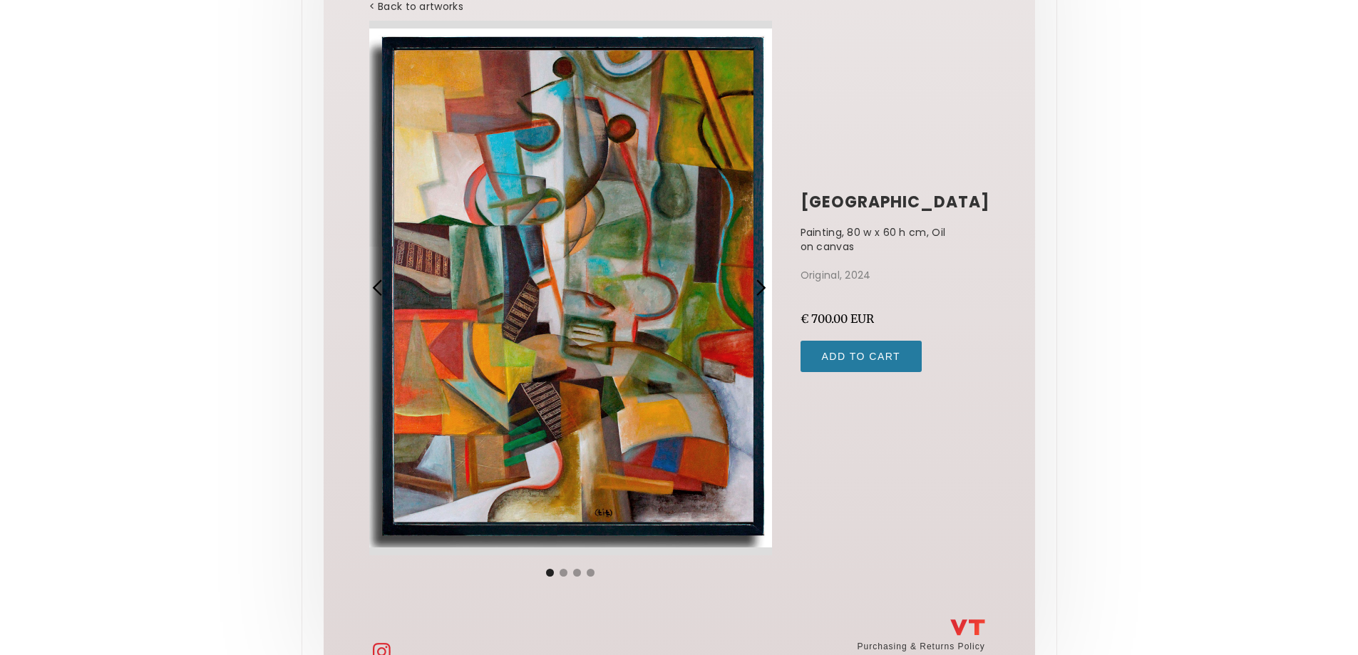
scroll to position [143, 0]
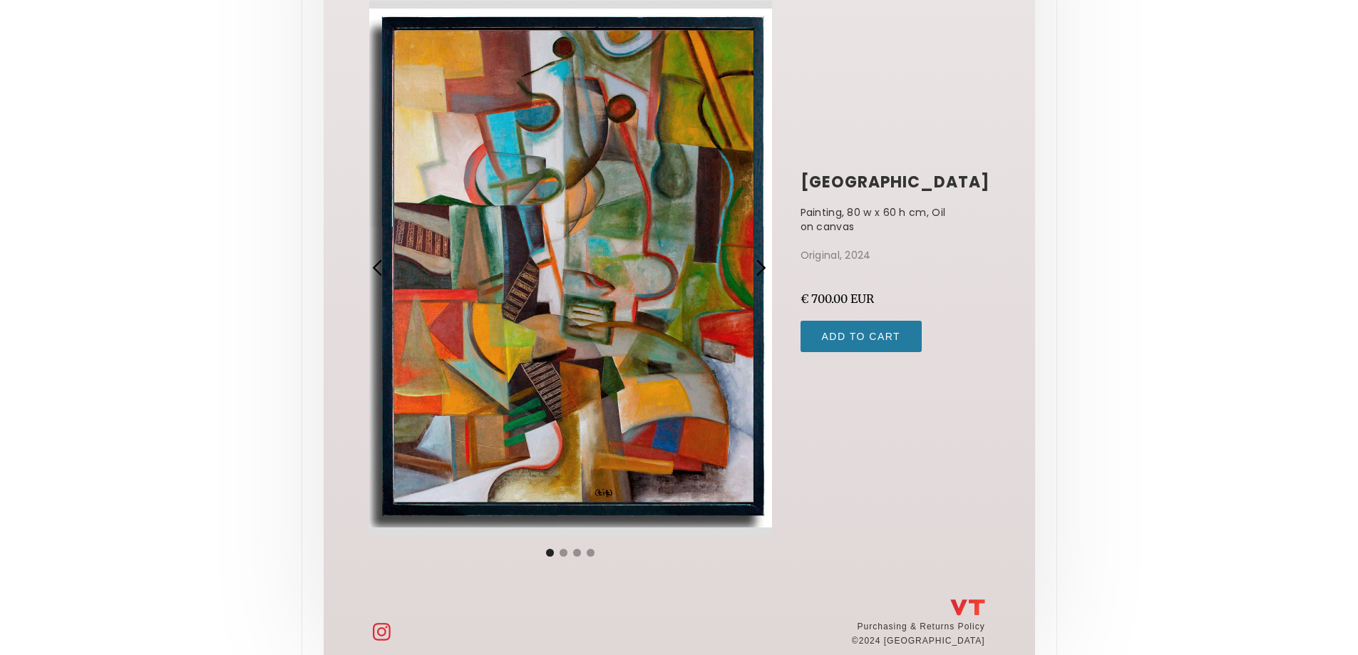
click at [764, 227] on div "next slide" at bounding box center [764, 268] width 32 height 535
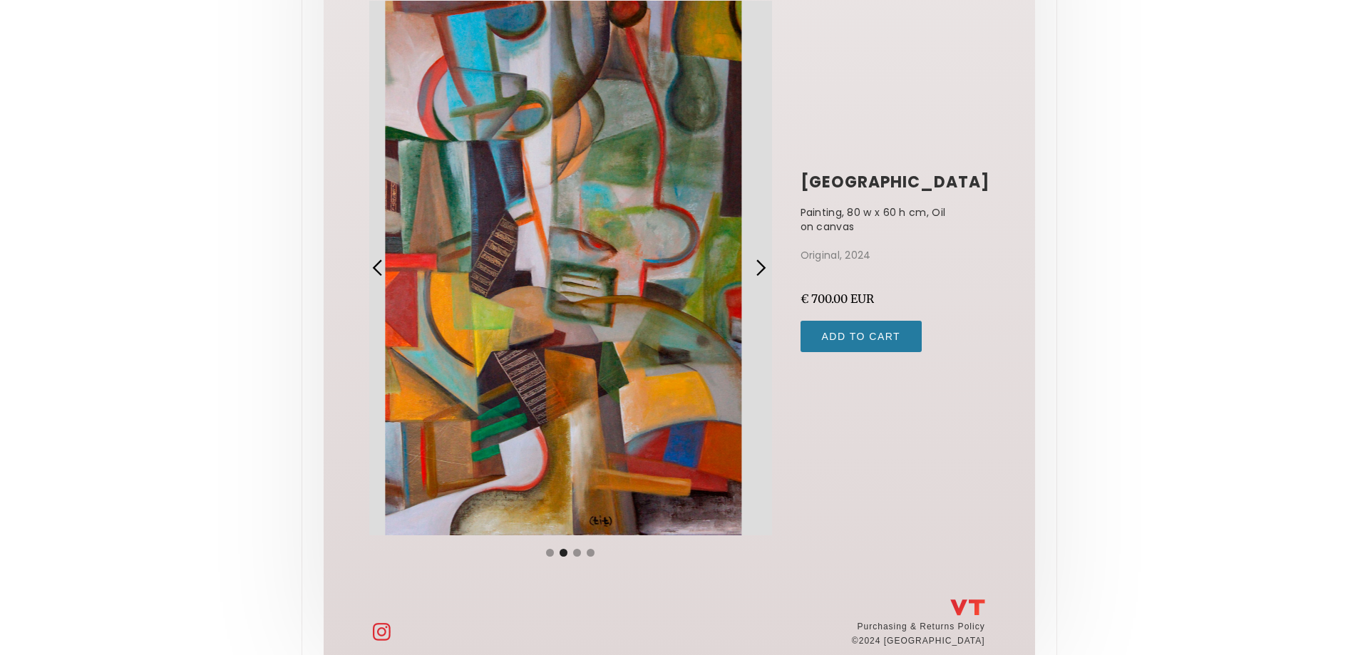
click at [764, 227] on div "next slide" at bounding box center [764, 268] width 32 height 535
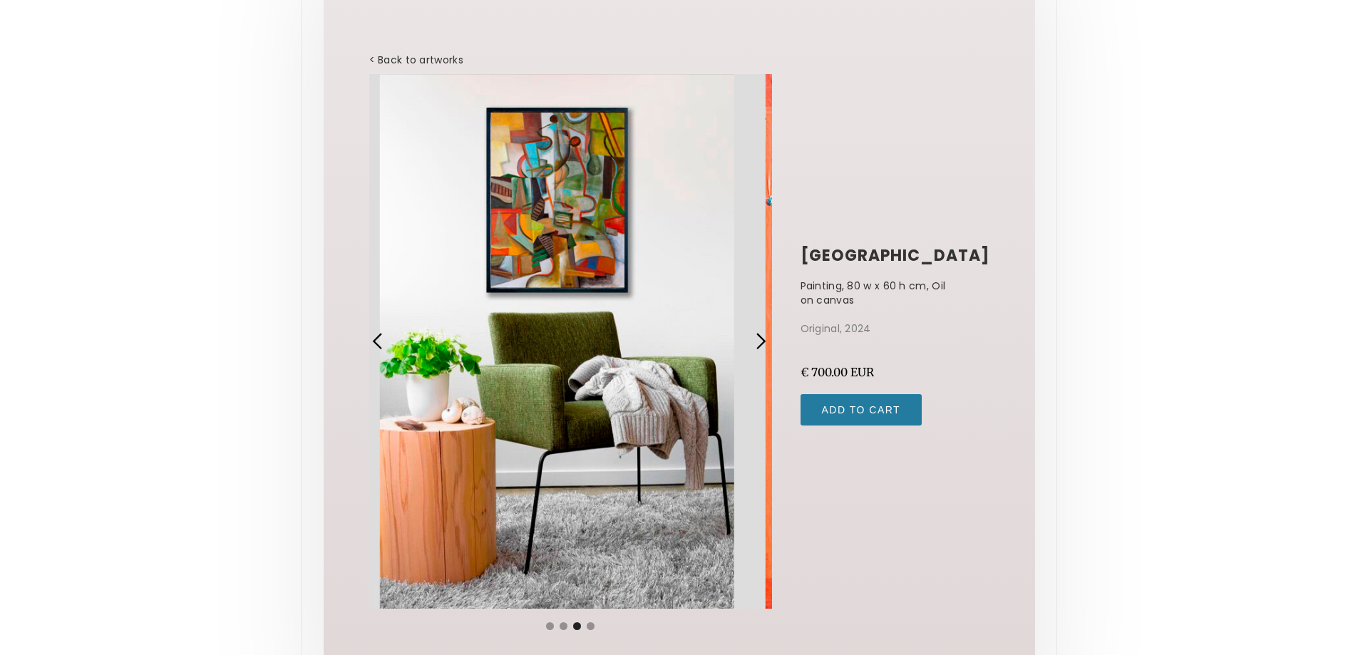
scroll to position [0, 0]
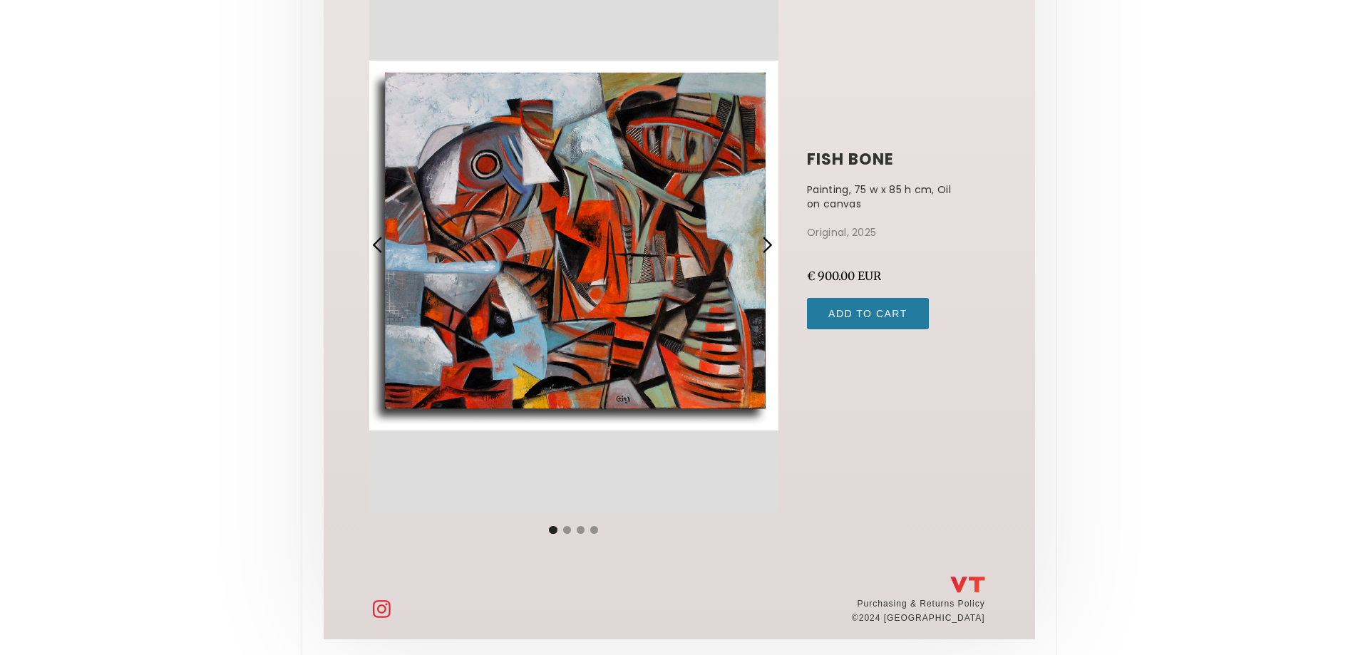
scroll to position [172, 0]
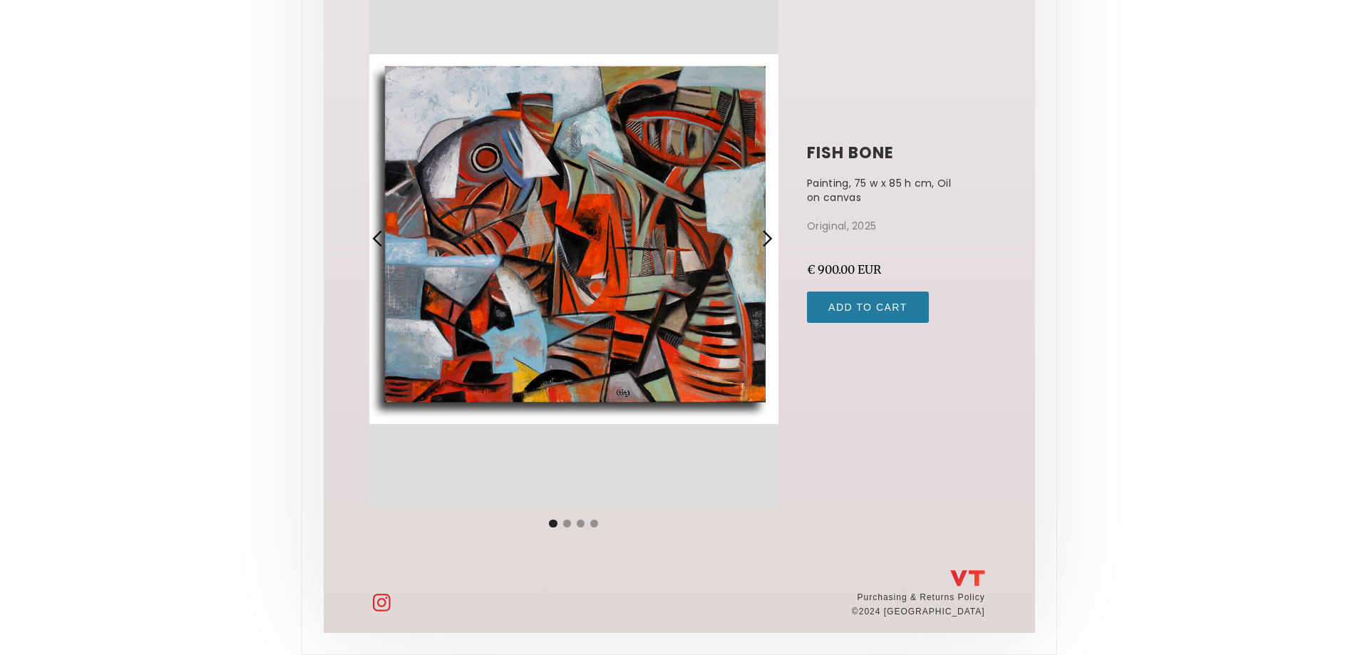
click at [769, 237] on div "next slide" at bounding box center [767, 239] width 19 height 19
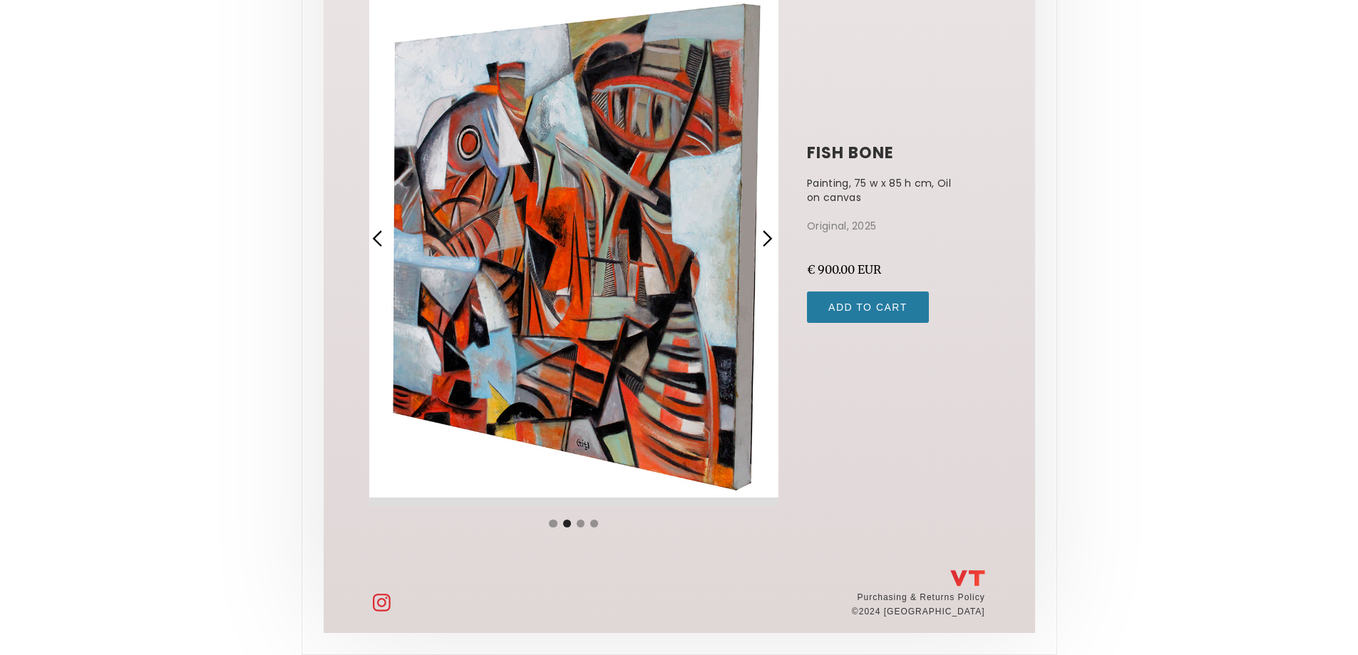
click at [769, 237] on div "next slide" at bounding box center [767, 239] width 19 height 19
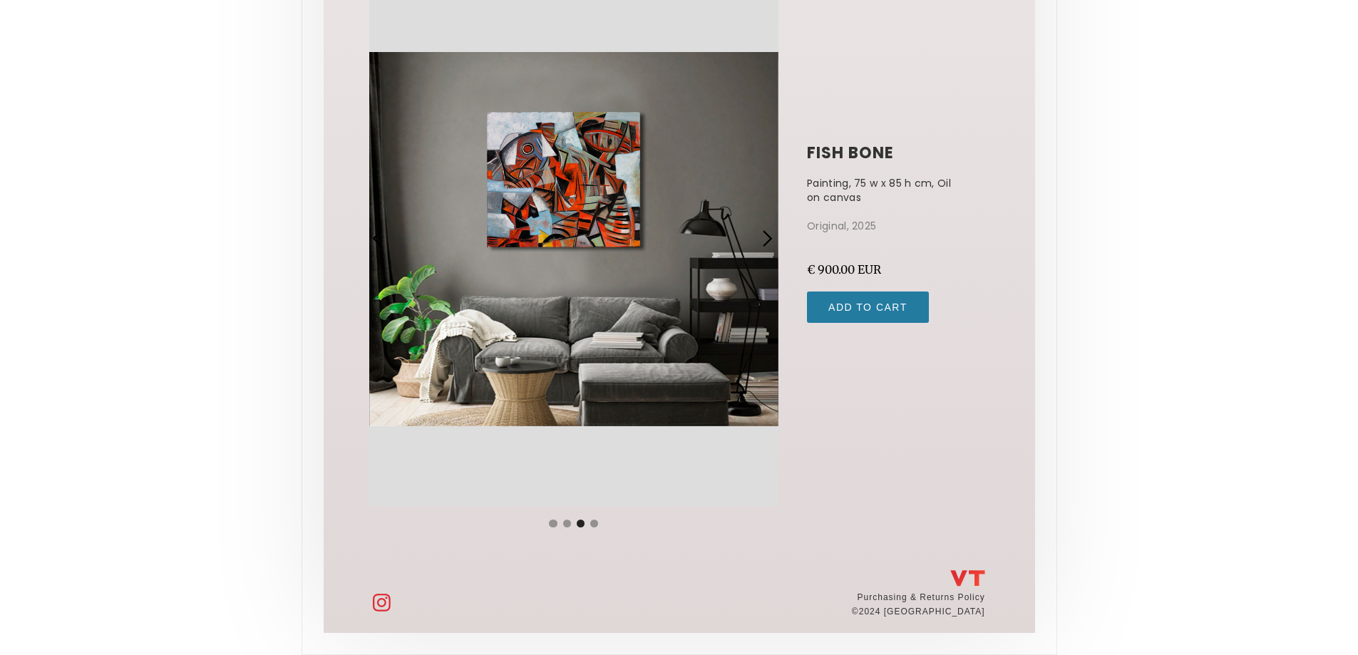
click at [776, 240] on div "next slide" at bounding box center [770, 238] width 33 height 535
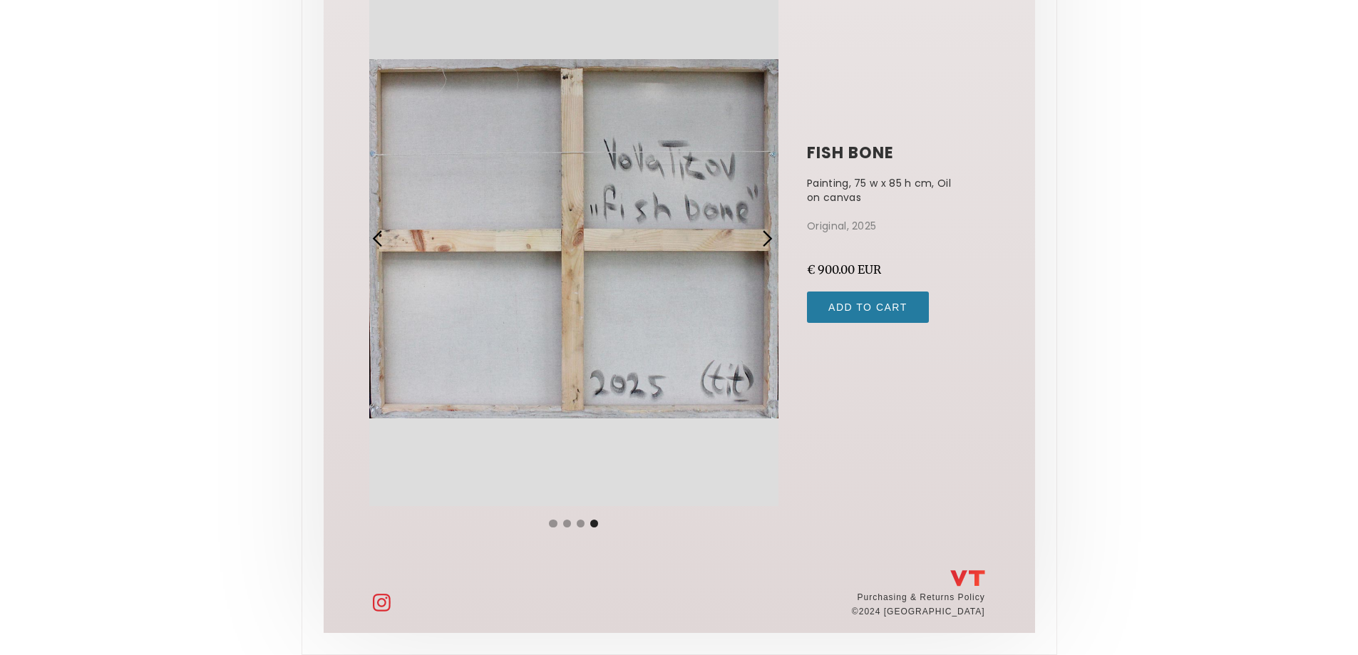
click at [776, 240] on div "next slide" at bounding box center [767, 239] width 19 height 19
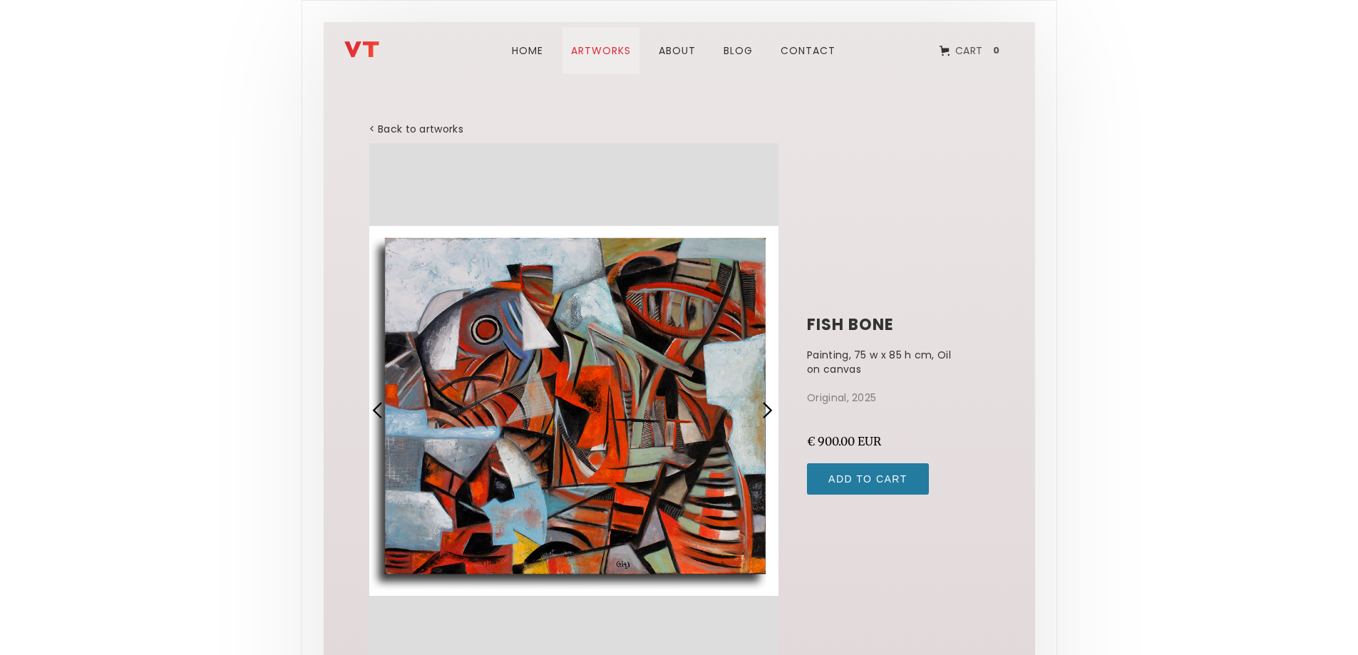
click at [578, 48] on link "ARTWORks" at bounding box center [600, 50] width 77 height 47
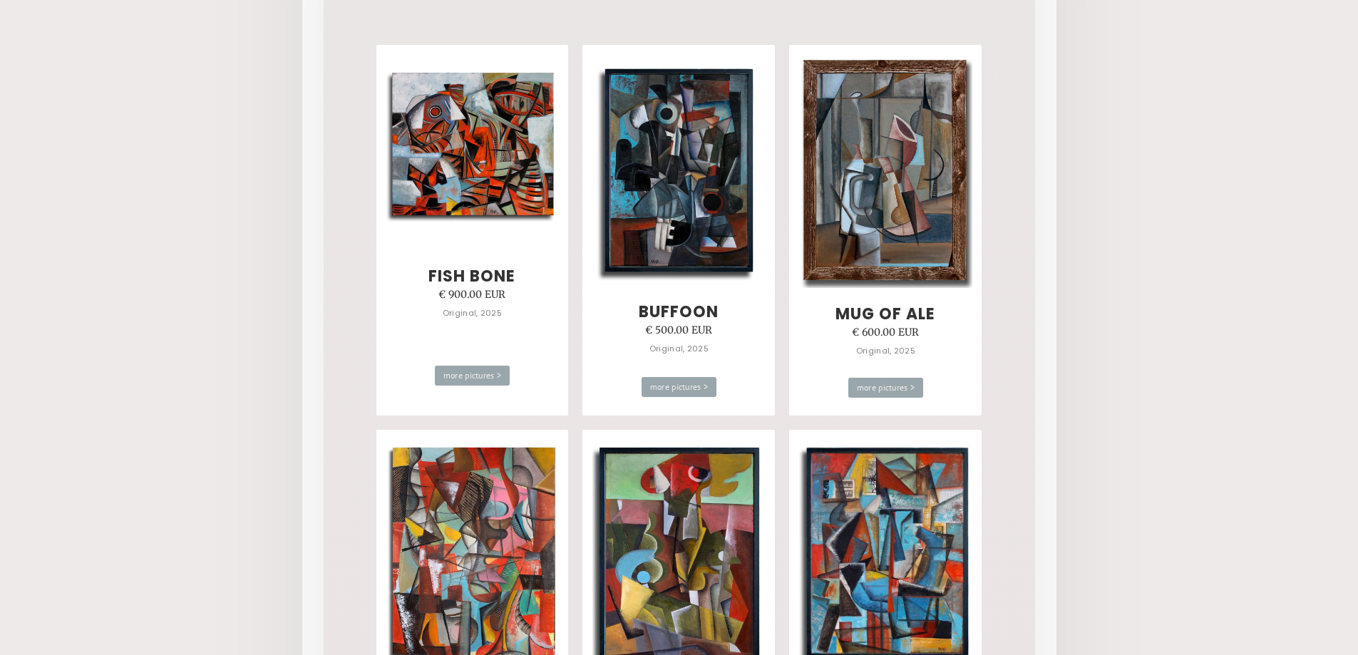
scroll to position [143, 0]
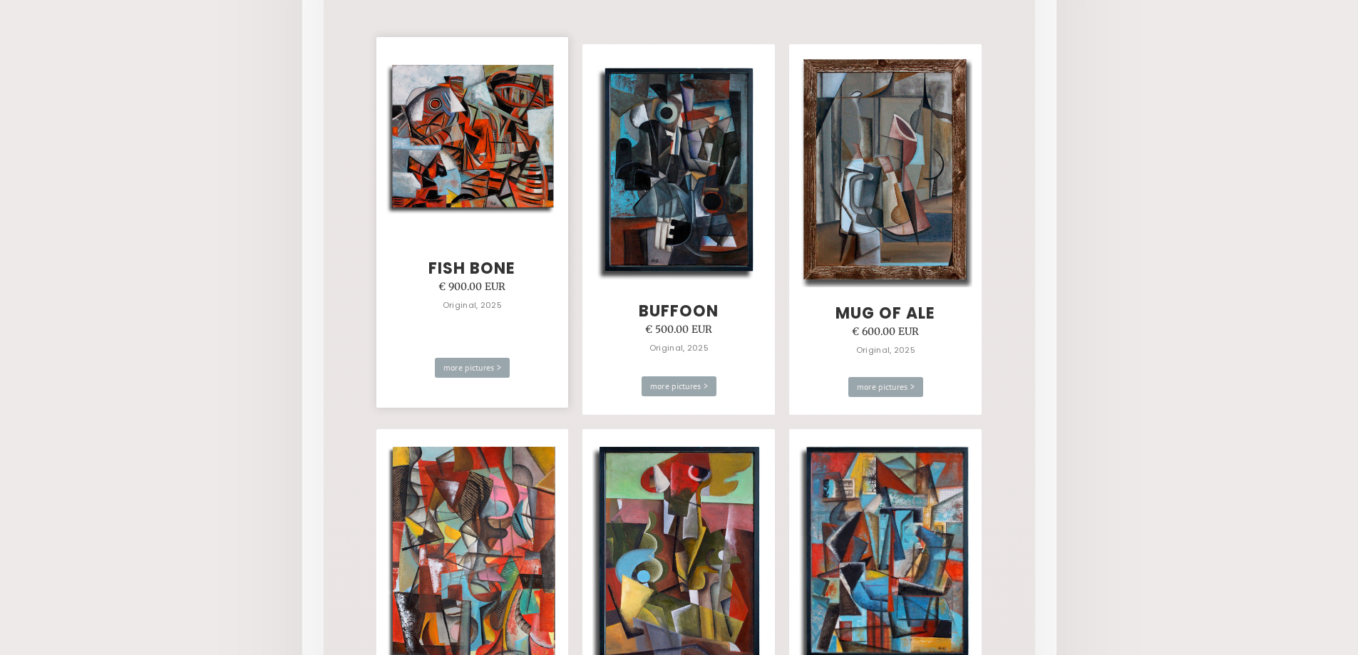
click at [500, 136] on img at bounding box center [472, 138] width 173 height 156
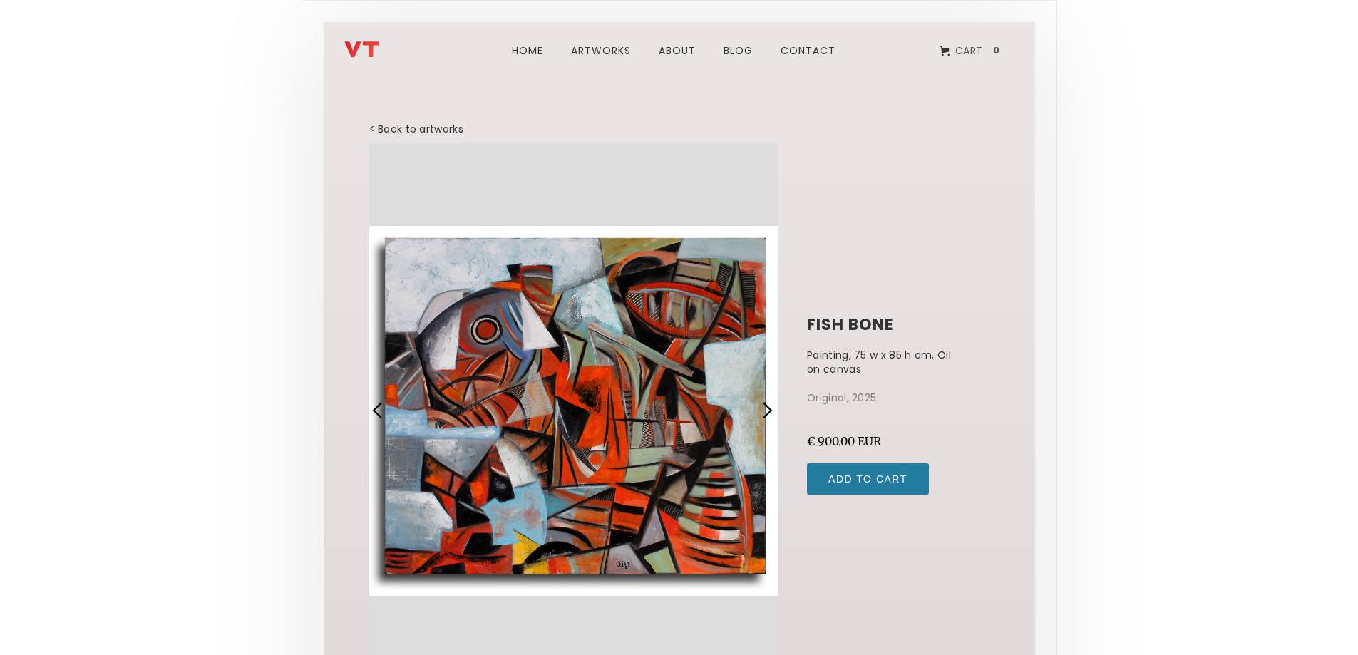
drag, startPoint x: 1222, startPoint y: 234, endPoint x: 1190, endPoint y: 229, distance: 31.8
click at [1221, 234] on body "Home ARTWORks about blog Contact Cart 0 Your Cart Subtotal Continue to Checkout…" at bounding box center [679, 413] width 1358 height 827
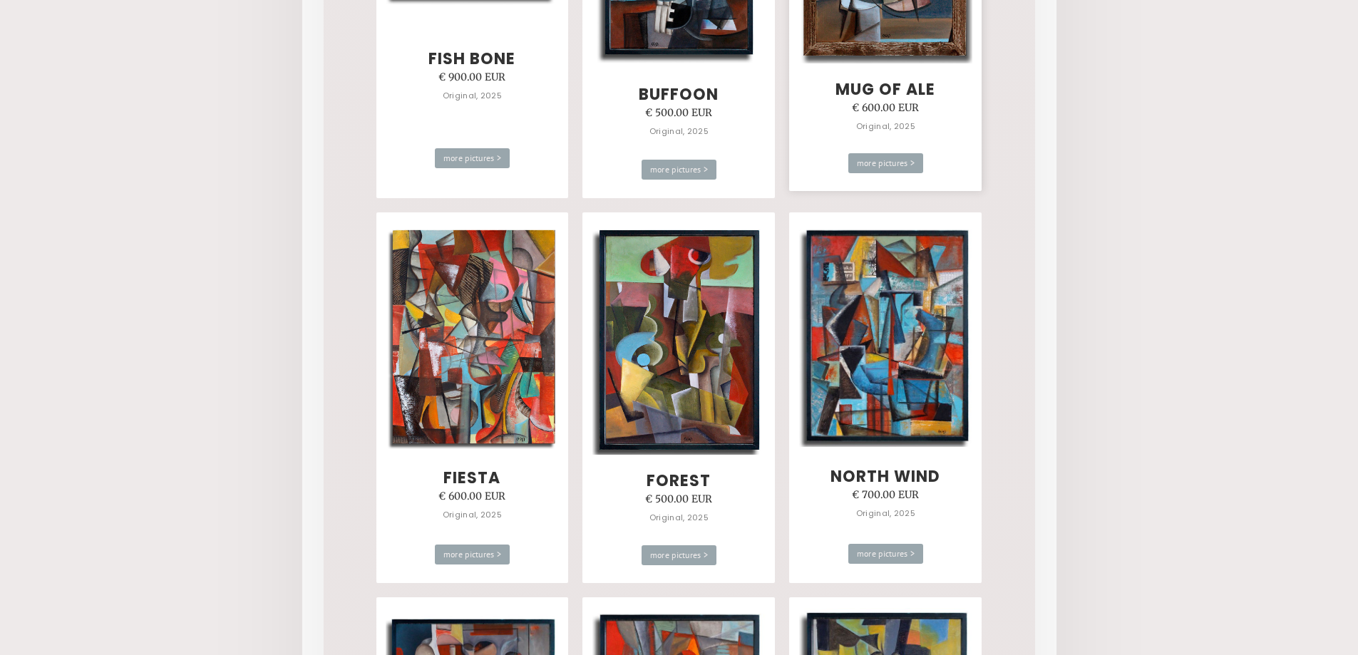
scroll to position [361, 0]
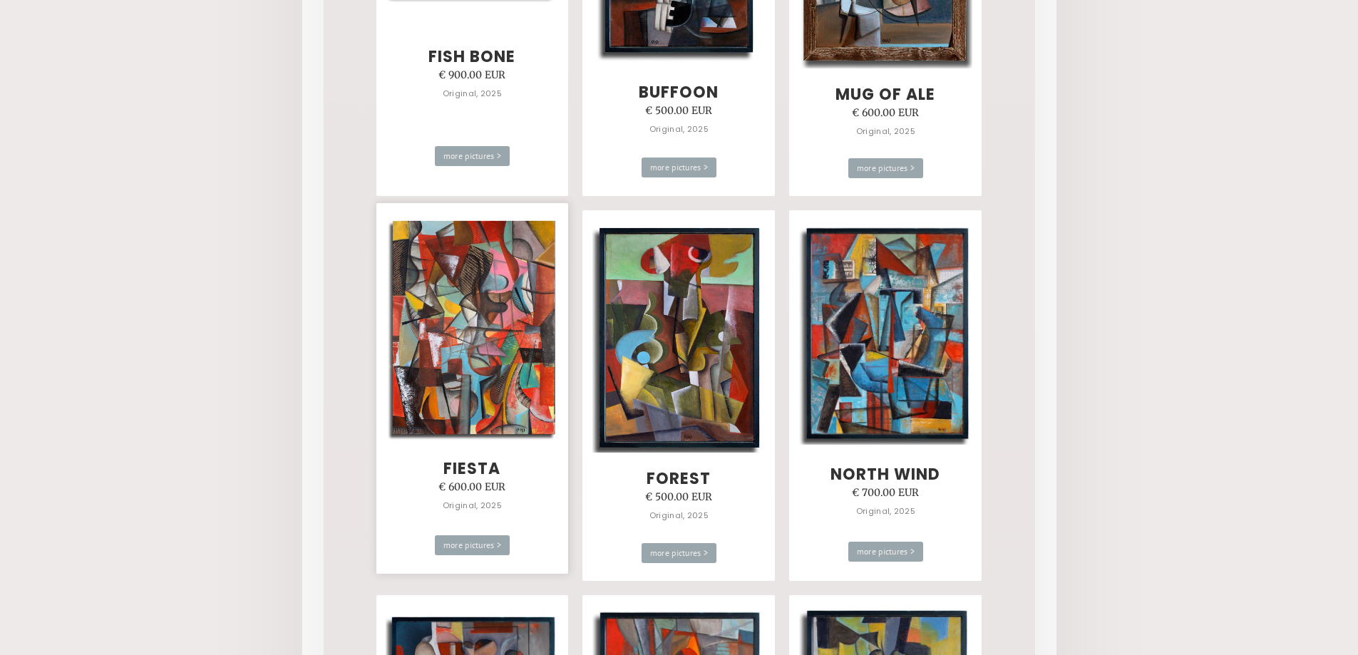
click at [446, 339] on img at bounding box center [472, 327] width 173 height 225
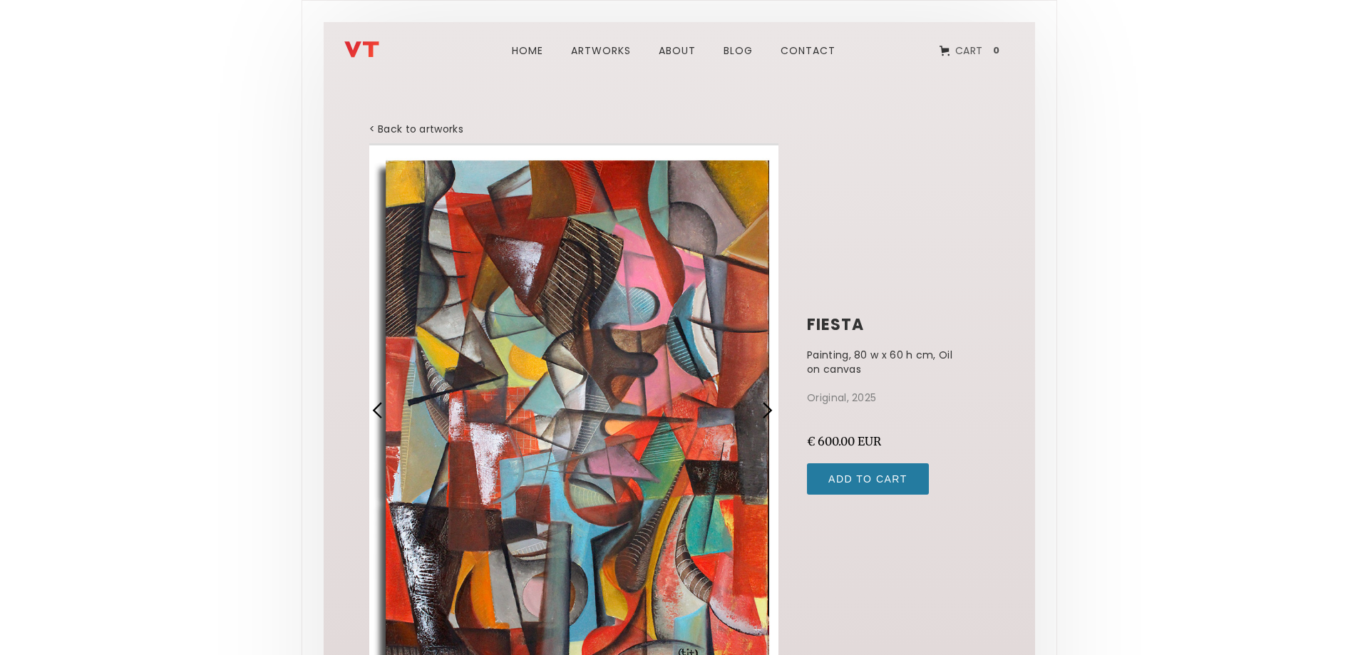
scroll to position [172, 0]
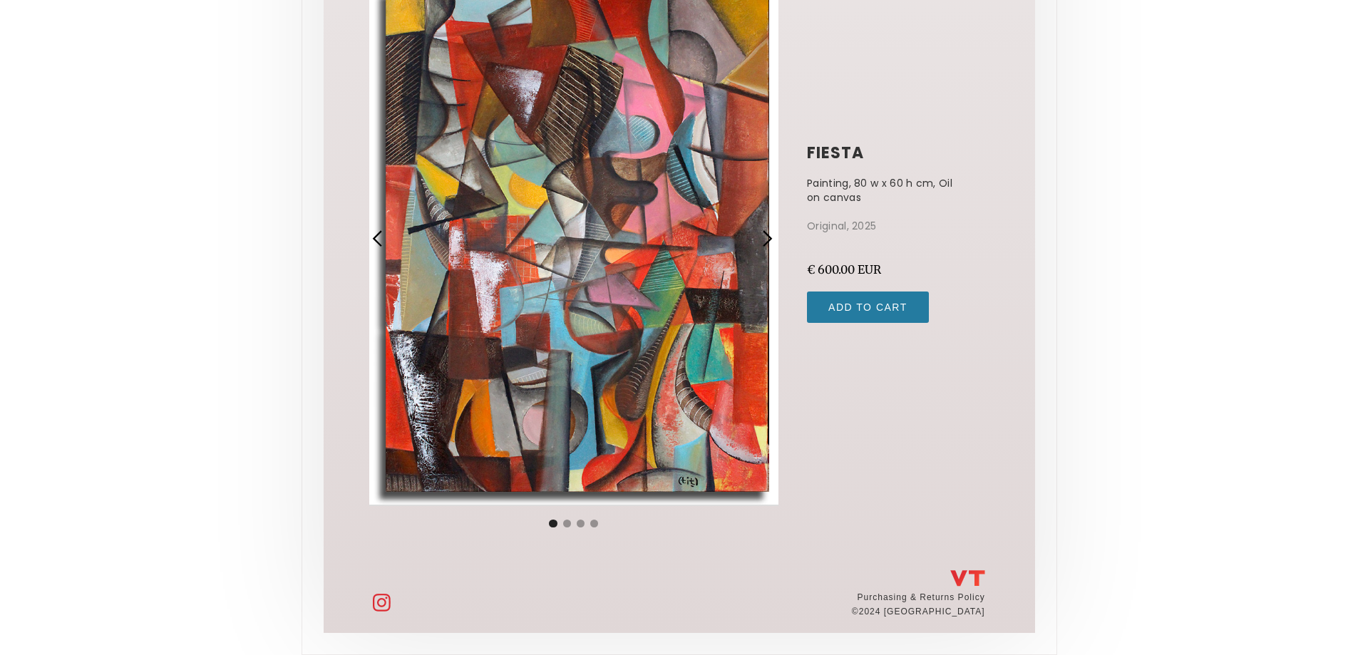
click at [770, 240] on div "next slide" at bounding box center [767, 239] width 19 height 19
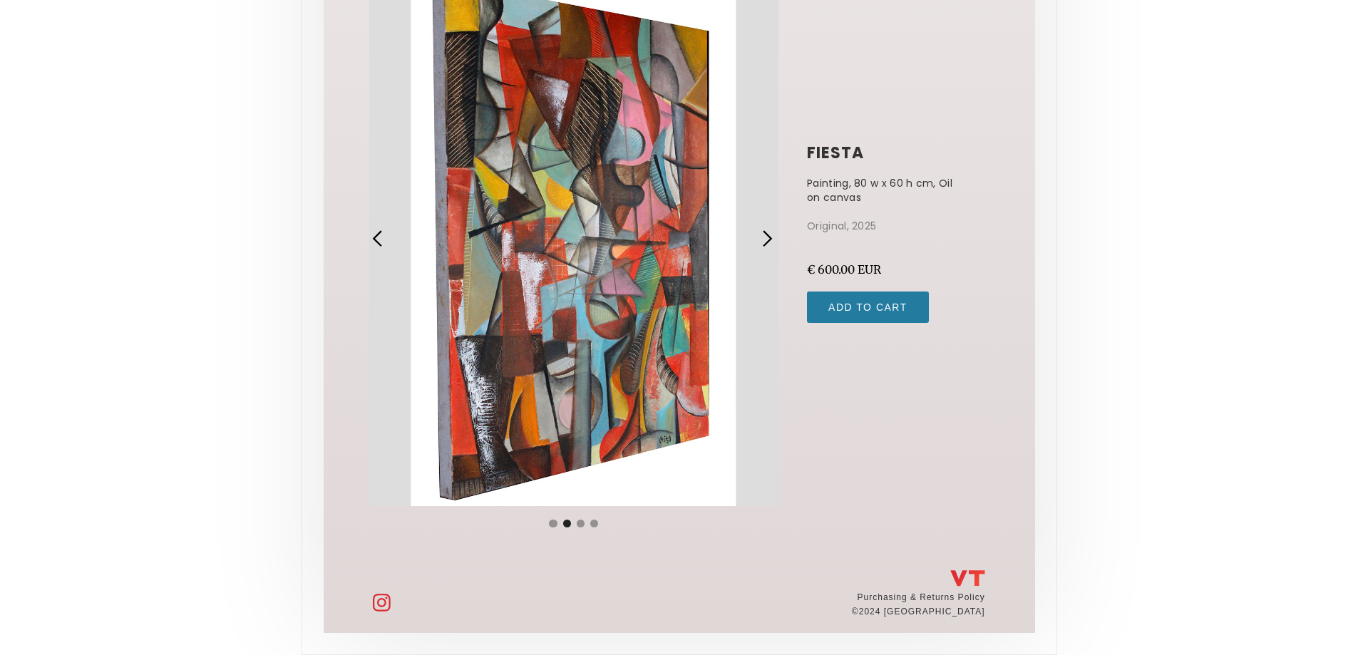
click at [770, 240] on div "next slide" at bounding box center [767, 239] width 19 height 19
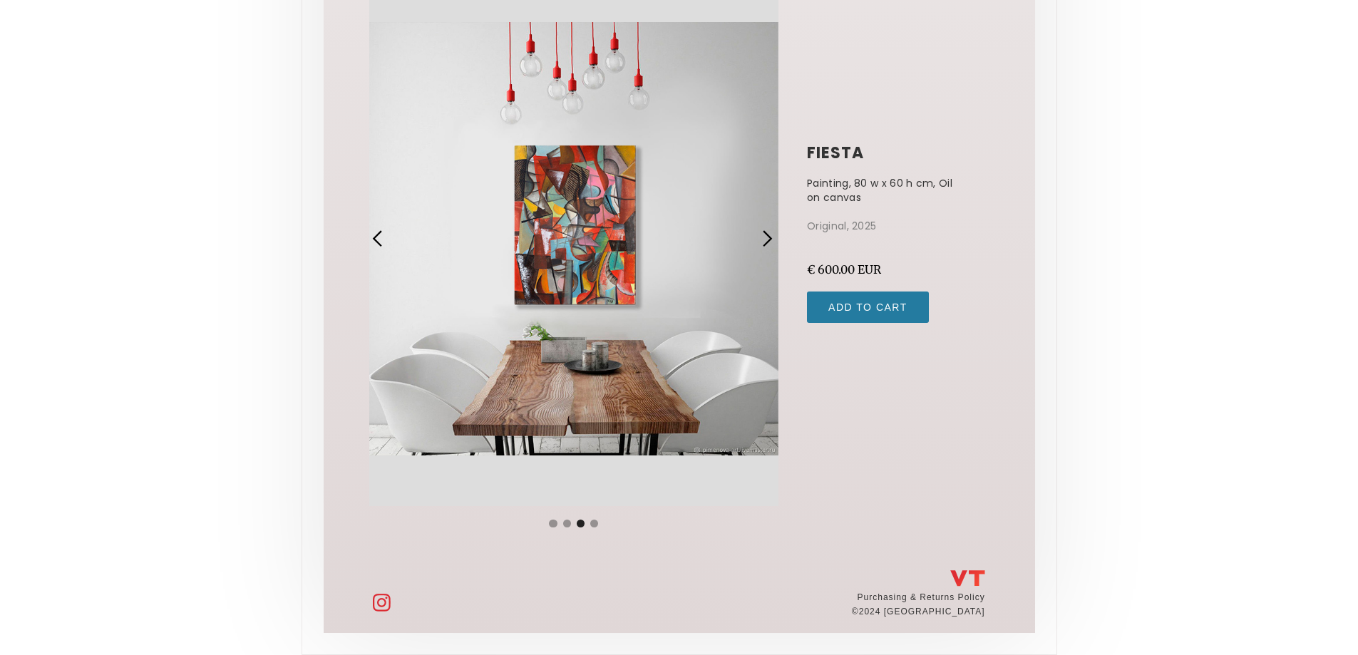
click at [684, 229] on div "3 of 4" at bounding box center [574, 238] width 410 height 535
click at [771, 235] on div "next slide" at bounding box center [767, 239] width 19 height 19
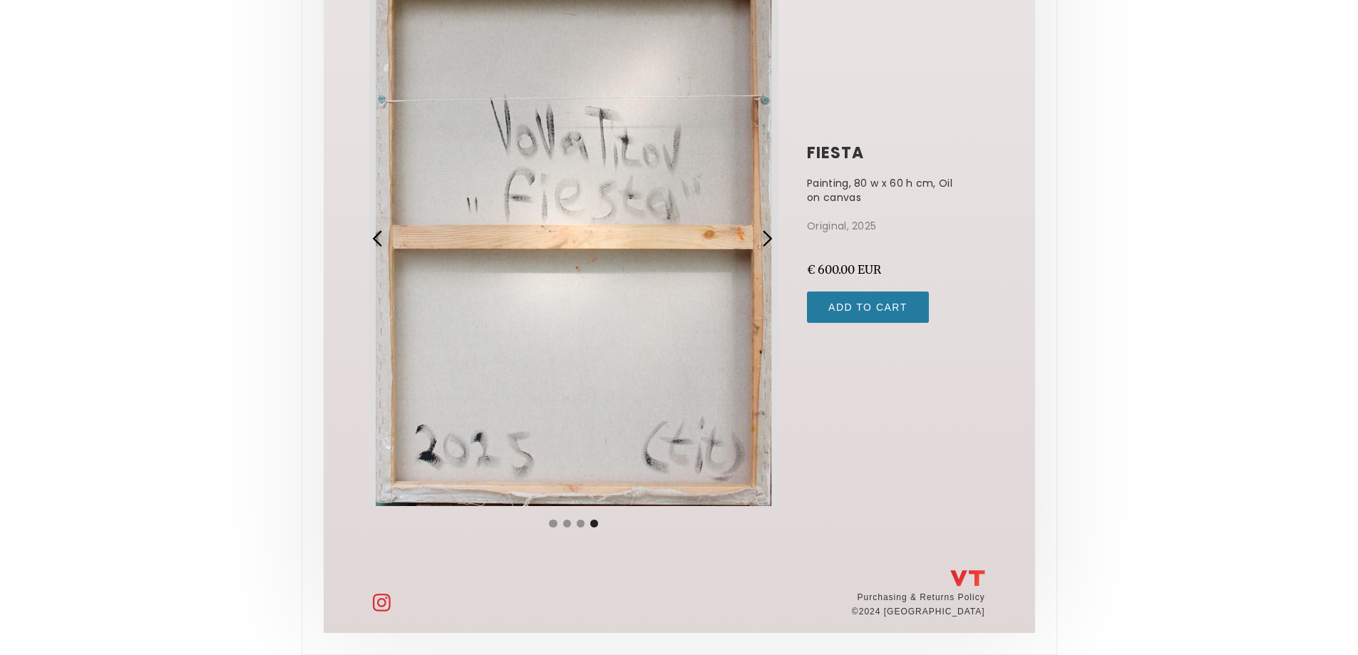
click at [771, 235] on div "next slide" at bounding box center [767, 239] width 19 height 19
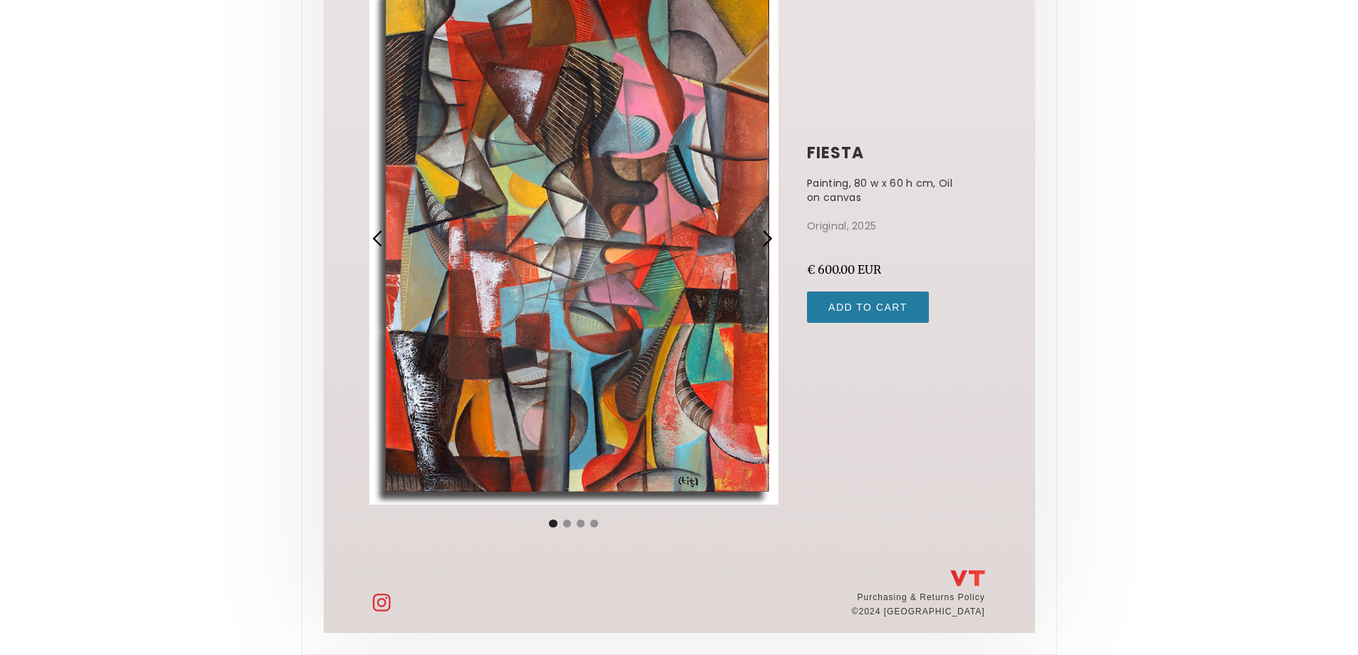
click at [771, 235] on div "next slide" at bounding box center [767, 239] width 19 height 19
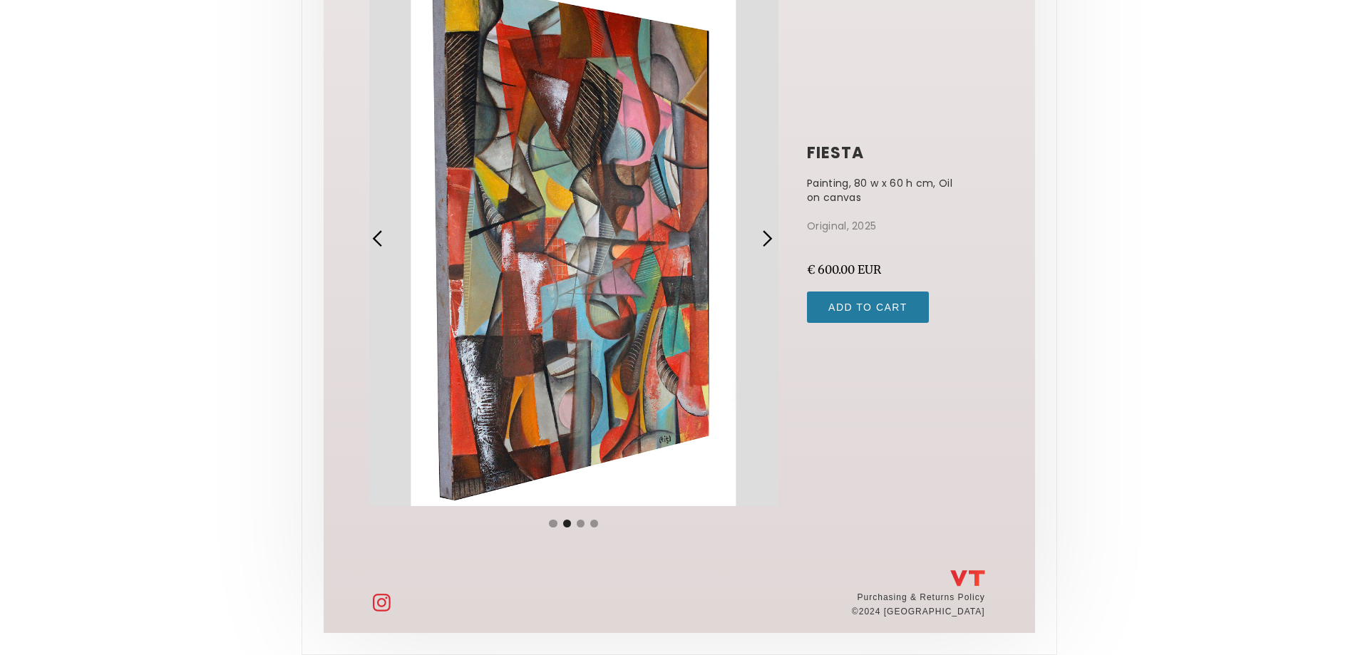
click at [771, 235] on div "next slide" at bounding box center [767, 239] width 19 height 19
